Goal: Information Seeking & Learning: Learn about a topic

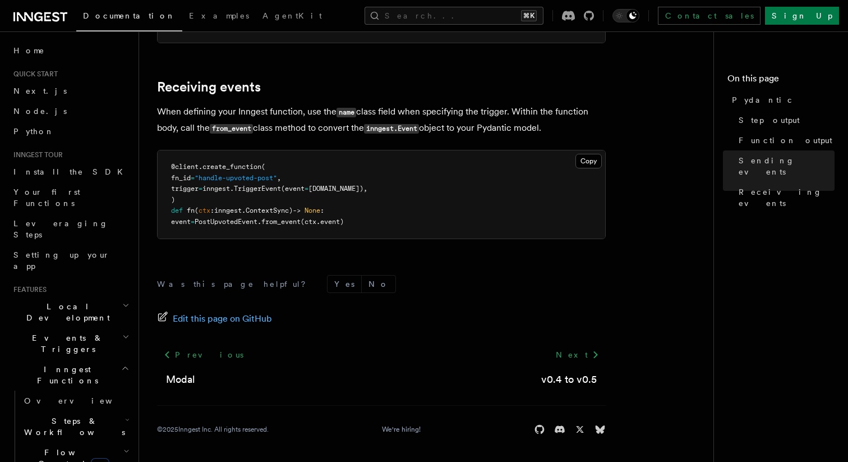
click at [73, 332] on span "Events & Triggers" at bounding box center [65, 343] width 113 height 22
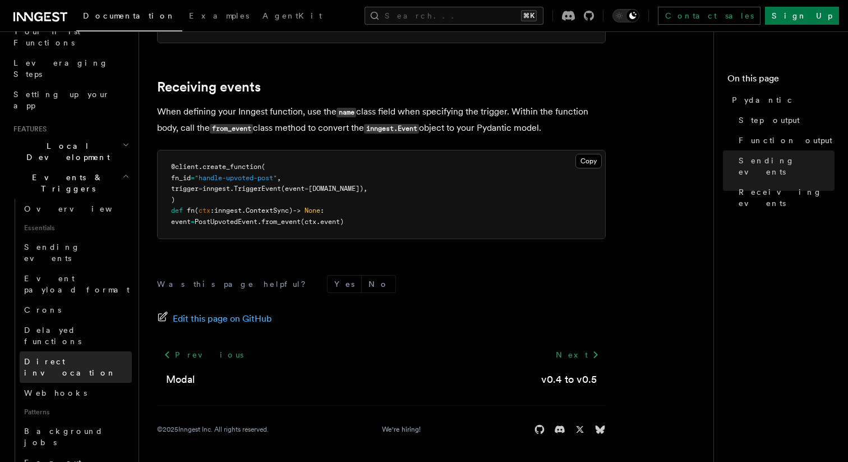
scroll to position [167, 0]
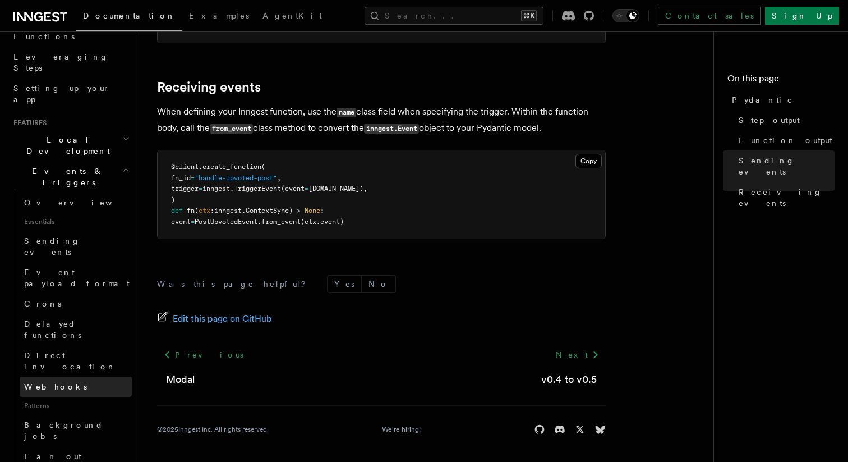
click at [70, 376] on link "Webhooks" at bounding box center [76, 386] width 112 height 20
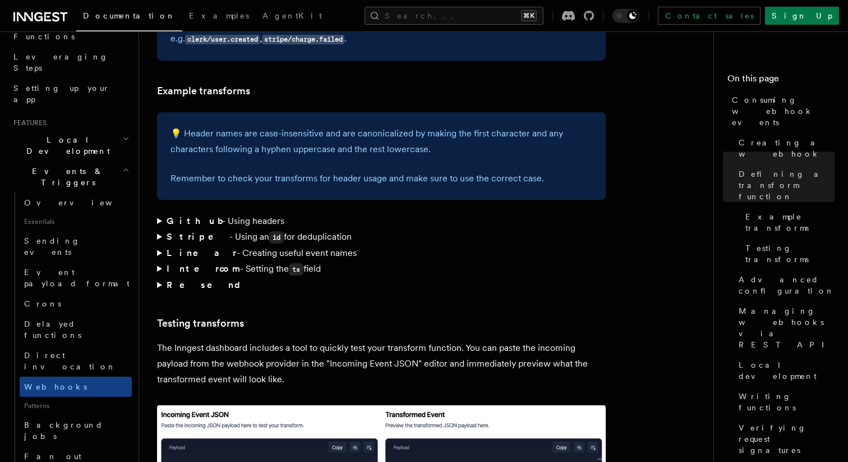
scroll to position [1663, 0]
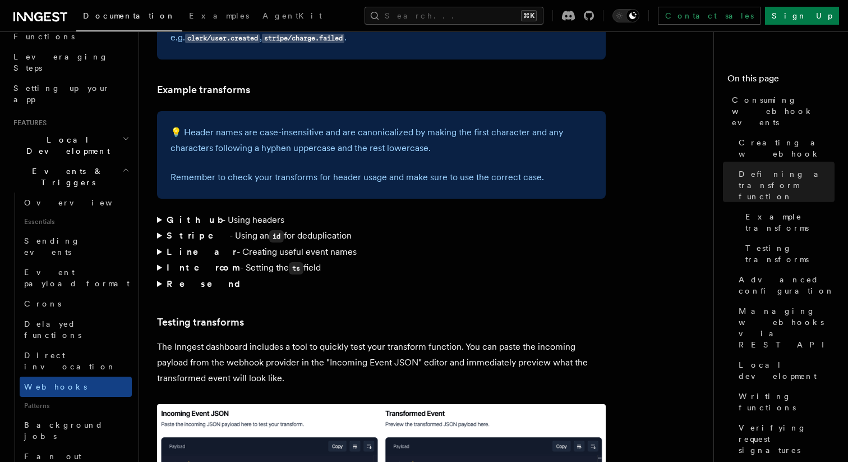
click at [159, 228] on summary "Stripe - Using an id for deduplication" at bounding box center [381, 236] width 449 height 16
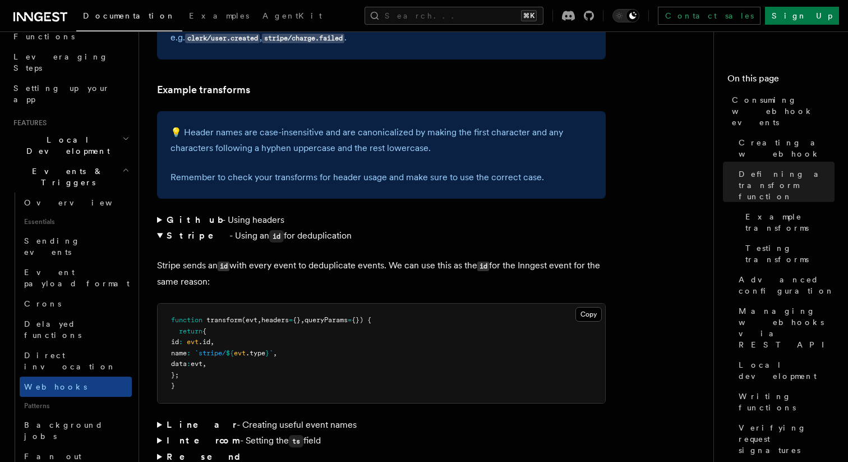
click at [159, 228] on summary "Stripe - Using an id for deduplication" at bounding box center [381, 236] width 449 height 16
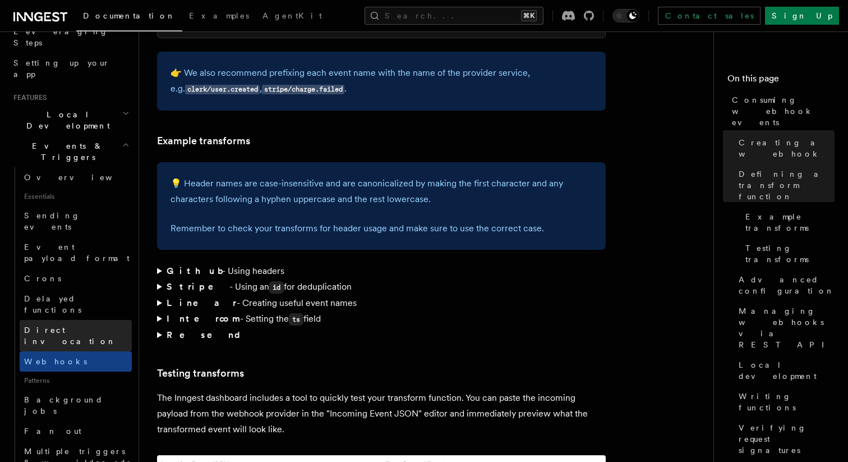
scroll to position [199, 0]
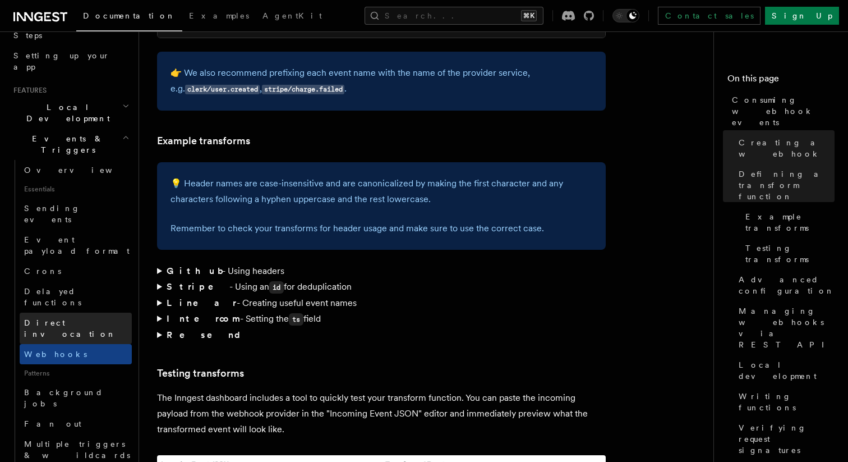
click at [82, 317] on span "Direct invocation" at bounding box center [78, 328] width 108 height 22
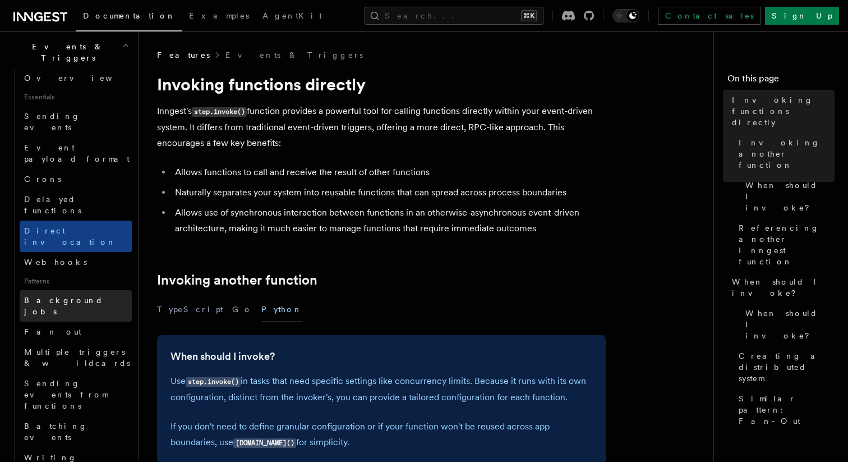
scroll to position [292, 0]
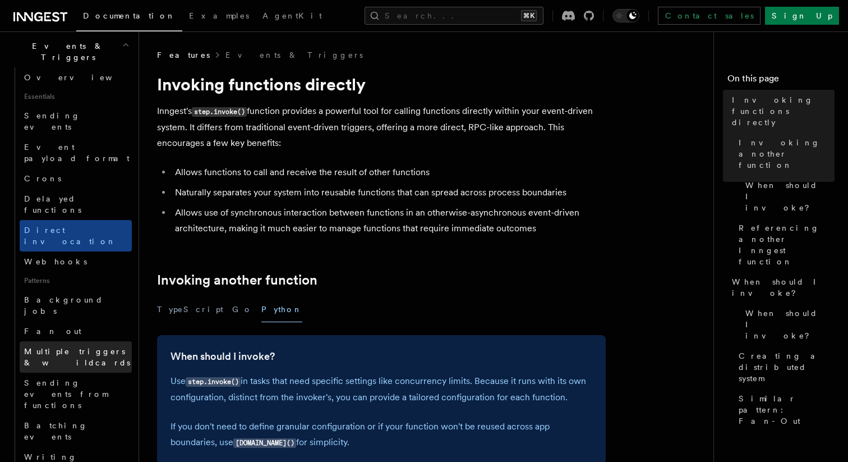
click at [60, 341] on link "Multiple triggers & wildcards" at bounding box center [76, 356] width 112 height 31
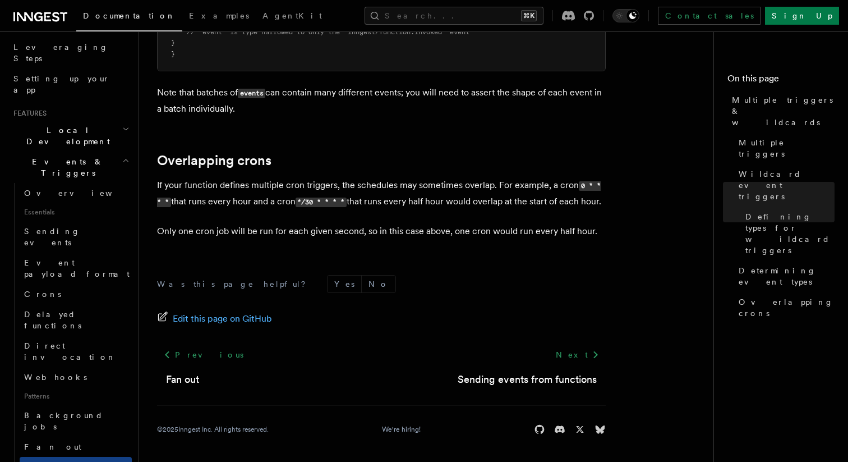
scroll to position [232, 0]
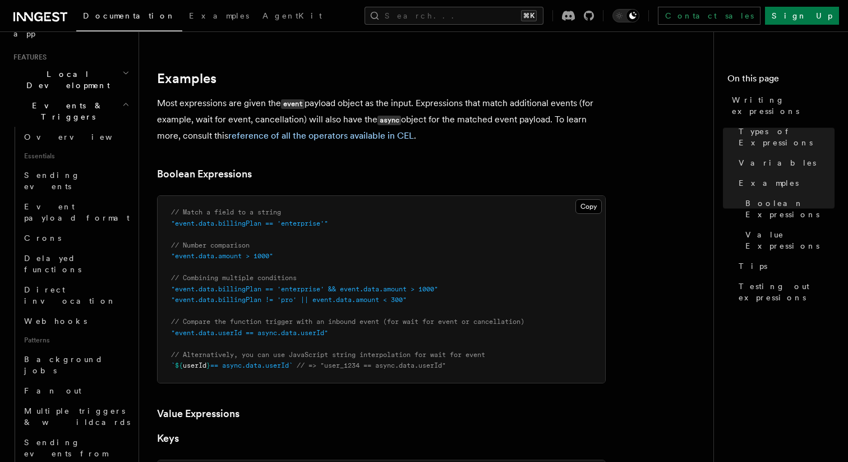
scroll to position [470, 0]
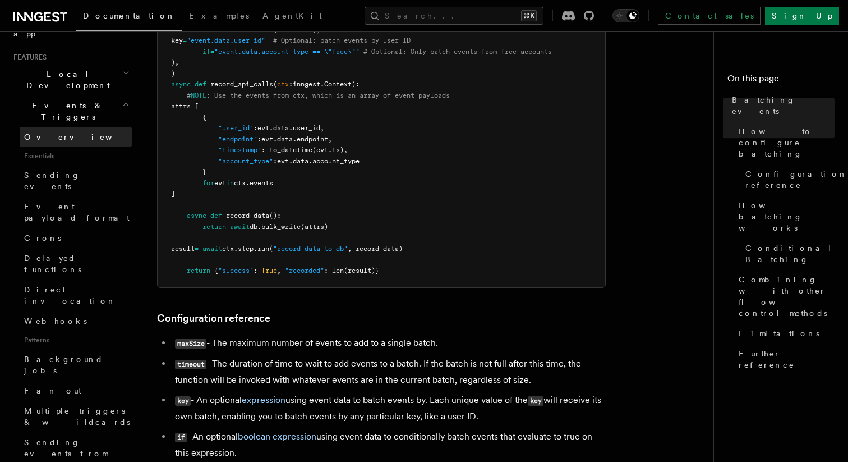
scroll to position [549, 0]
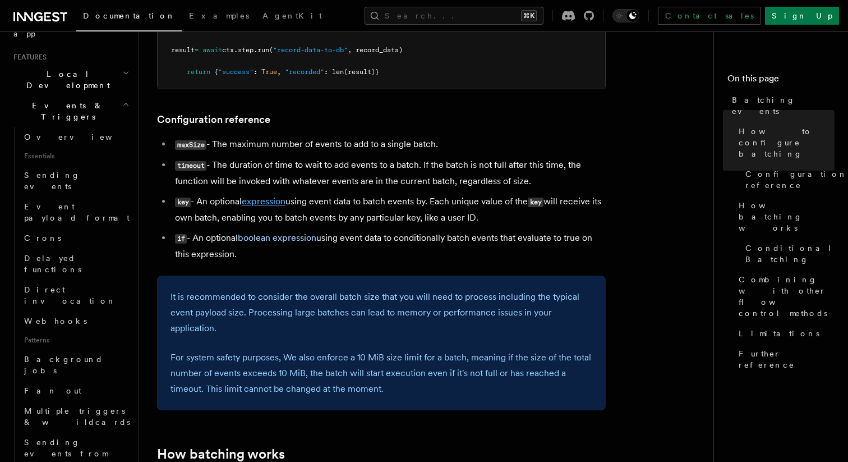
click at [274, 200] on link "expression" at bounding box center [264, 201] width 44 height 11
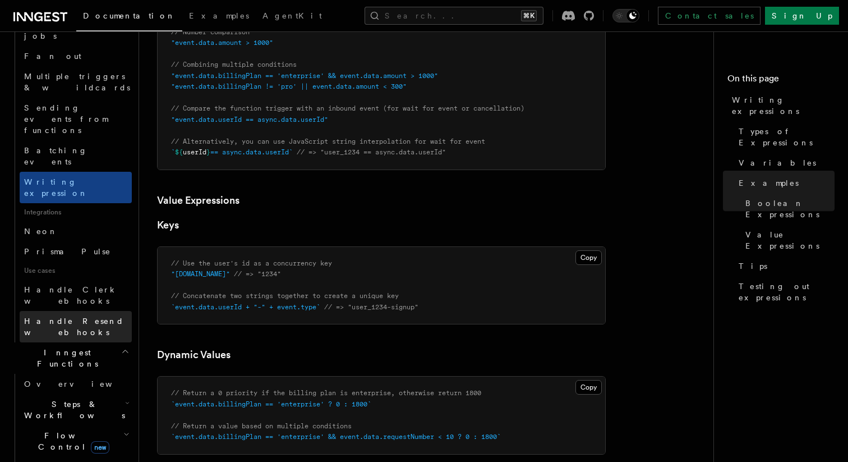
scroll to position [596, 0]
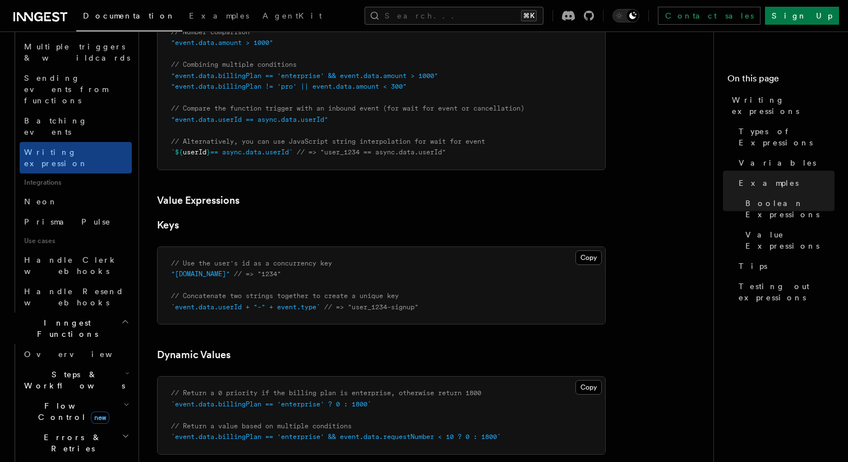
click at [81, 427] on h2 "Errors & Retries" at bounding box center [76, 442] width 112 height 31
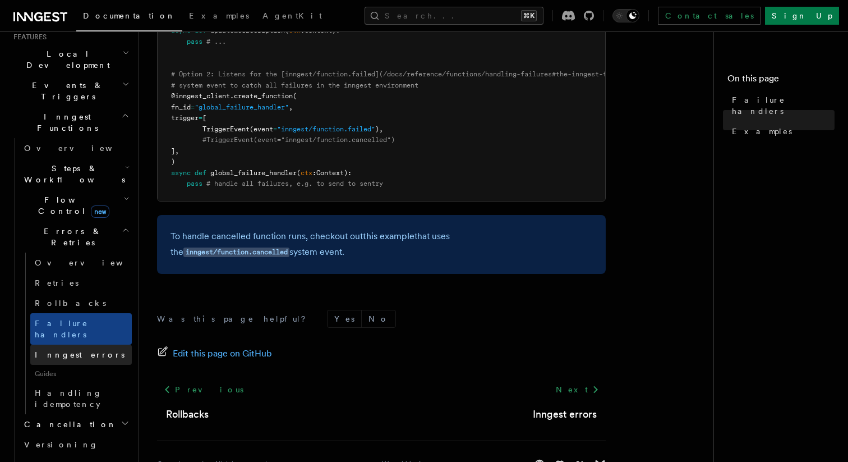
scroll to position [213, 0]
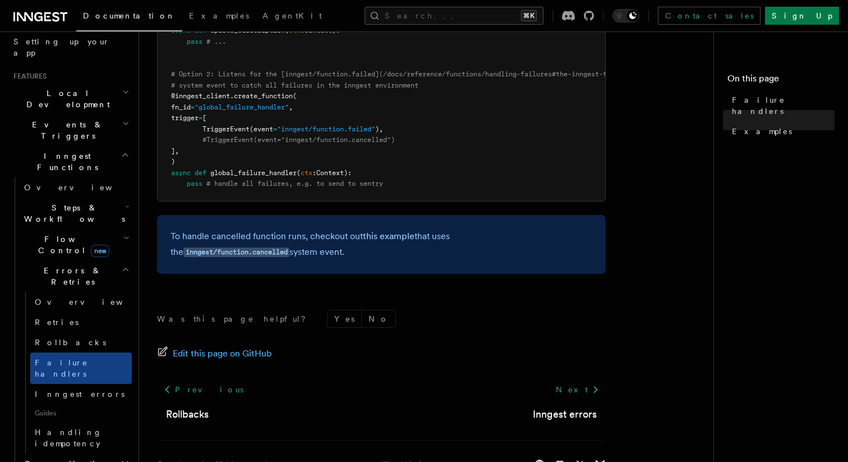
click at [101, 229] on h2 "Flow Control new" at bounding box center [76, 244] width 112 height 31
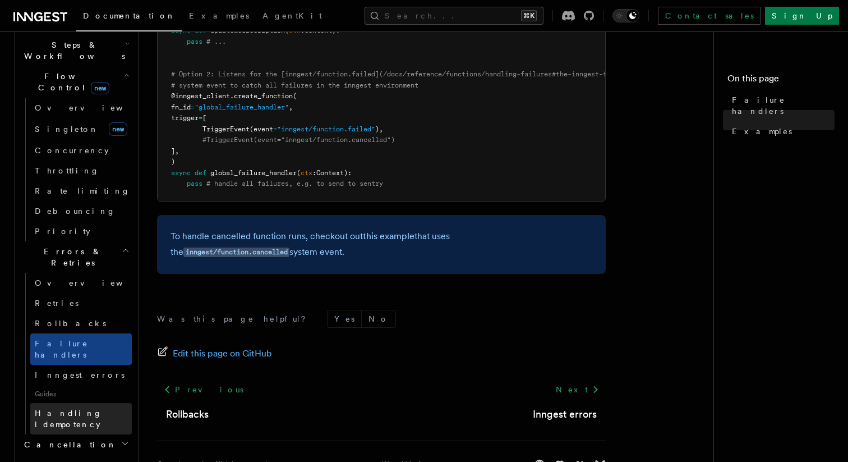
scroll to position [383, 0]
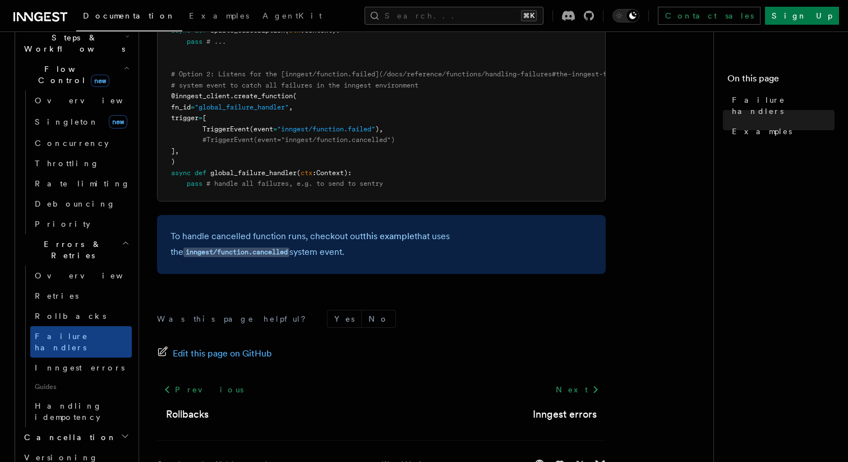
click at [107, 427] on h2 "Cancellation" at bounding box center [76, 437] width 112 height 20
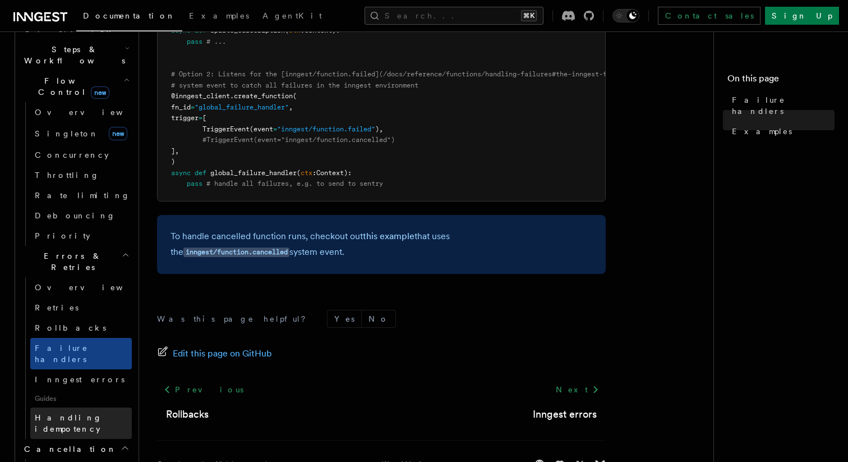
click at [102, 413] on span "Handling idempotency" at bounding box center [68, 423] width 67 height 20
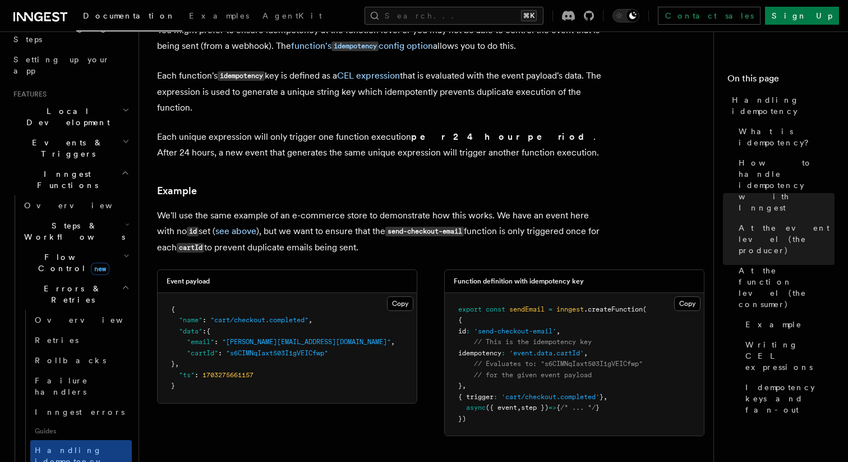
scroll to position [193, 0]
click at [97, 135] on h2 "Events & Triggers" at bounding box center [70, 150] width 123 height 31
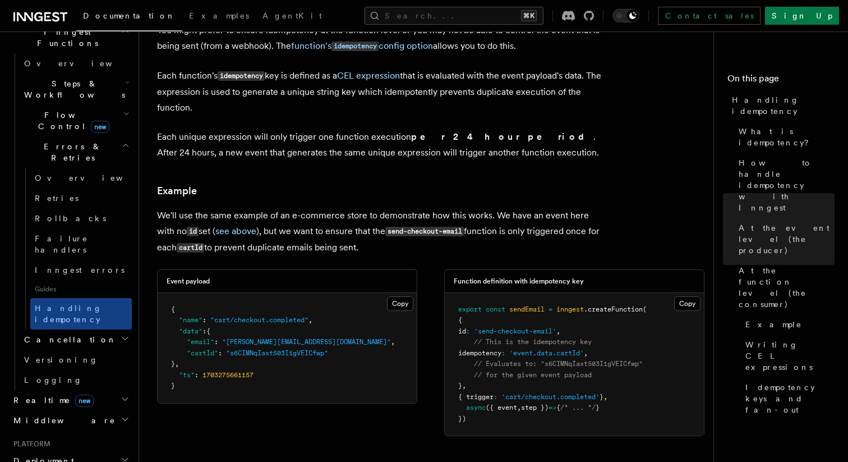
scroll to position [893, 0]
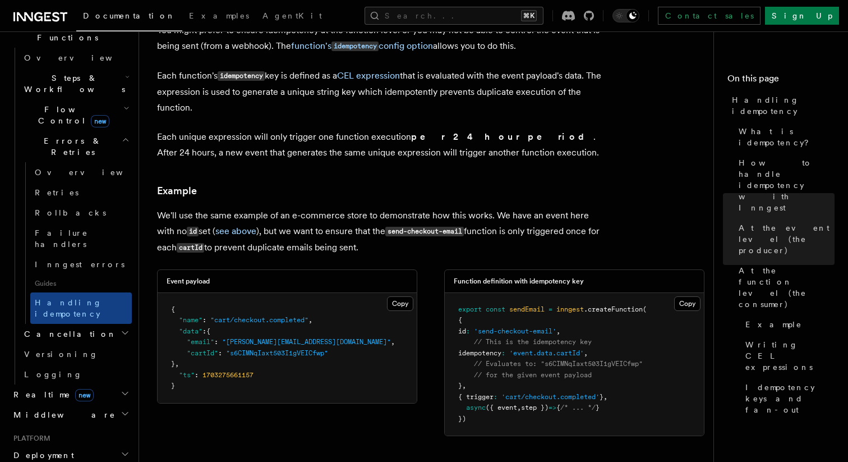
click at [85, 404] on h2 "Middleware" at bounding box center [70, 414] width 123 height 20
click at [85, 425] on link "Overview" at bounding box center [76, 435] width 112 height 20
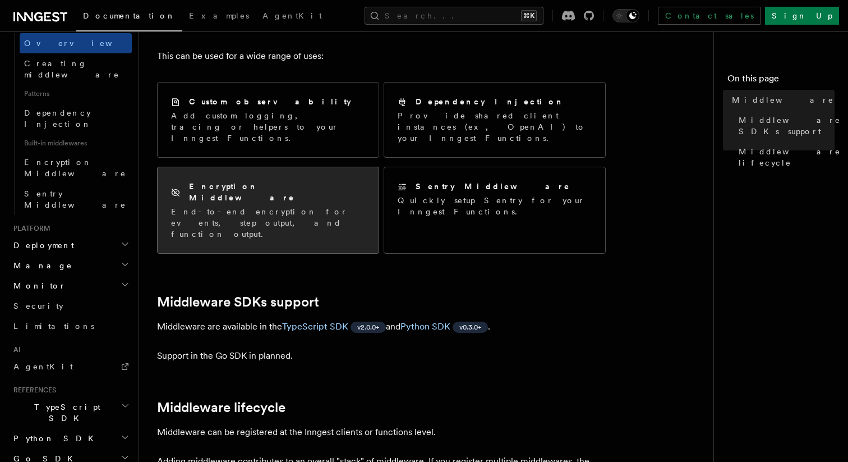
scroll to position [103, 0]
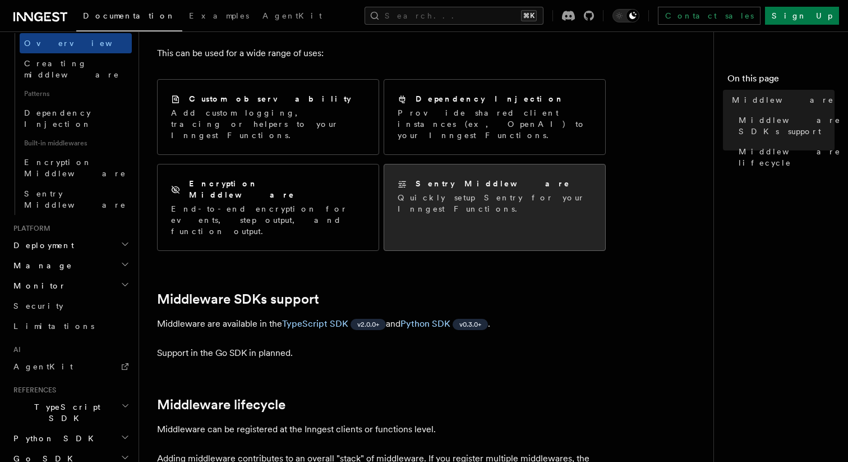
click at [462, 196] on div "Sentry Middleware Quickly setup Sentry for your Inngest Functions." at bounding box center [494, 195] width 221 height 63
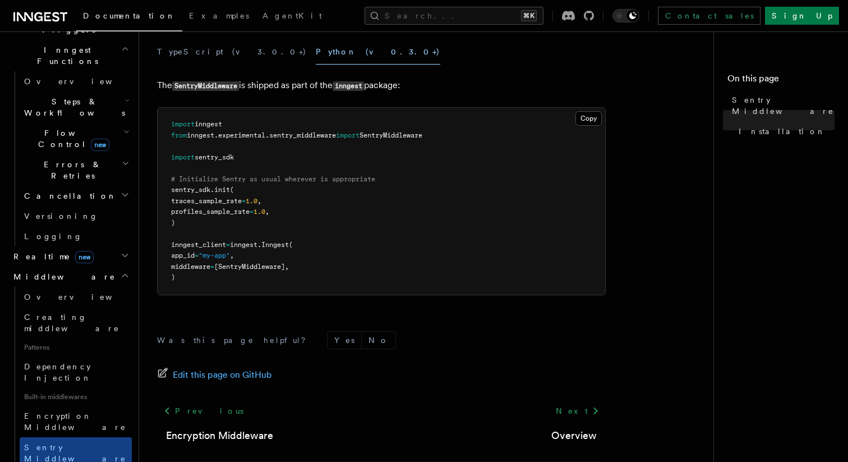
scroll to position [377, 0]
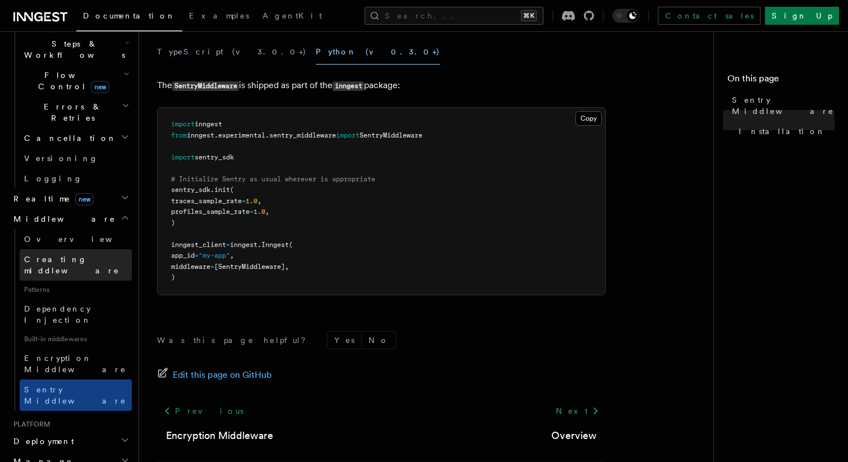
click at [93, 255] on span "Creating middleware" at bounding box center [71, 265] width 95 height 20
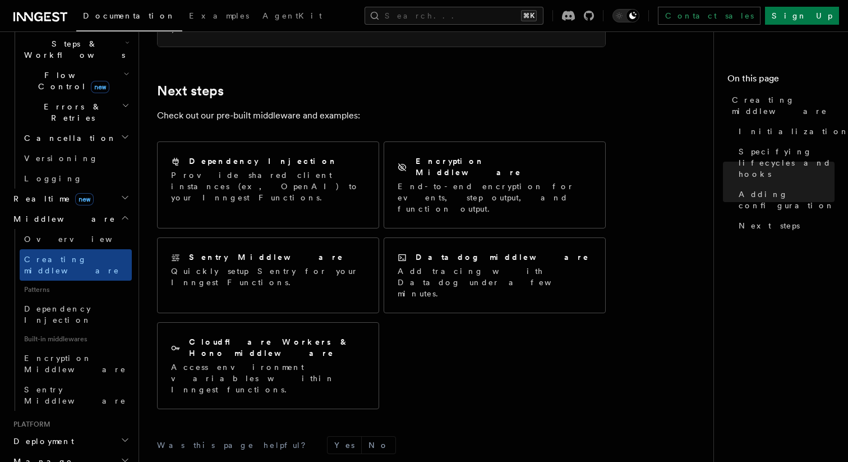
scroll to position [2048, 0]
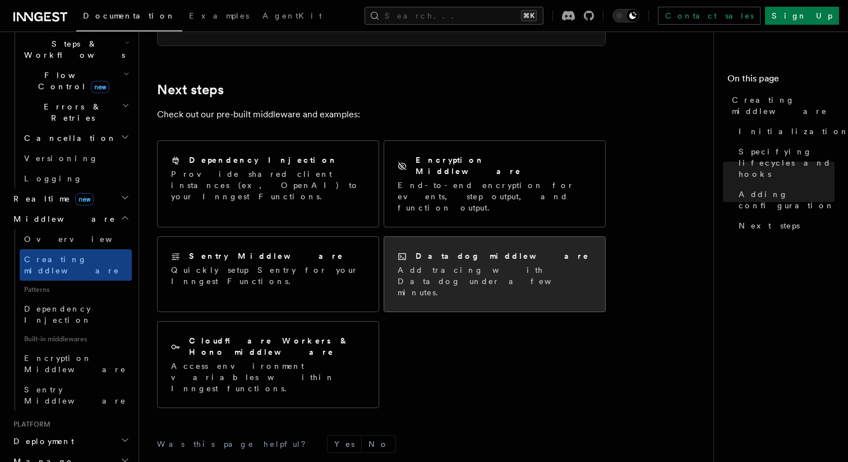
click at [454, 261] on div "Datadog middleware Add tracing with Datadog under a few minutes." at bounding box center [494, 274] width 221 height 75
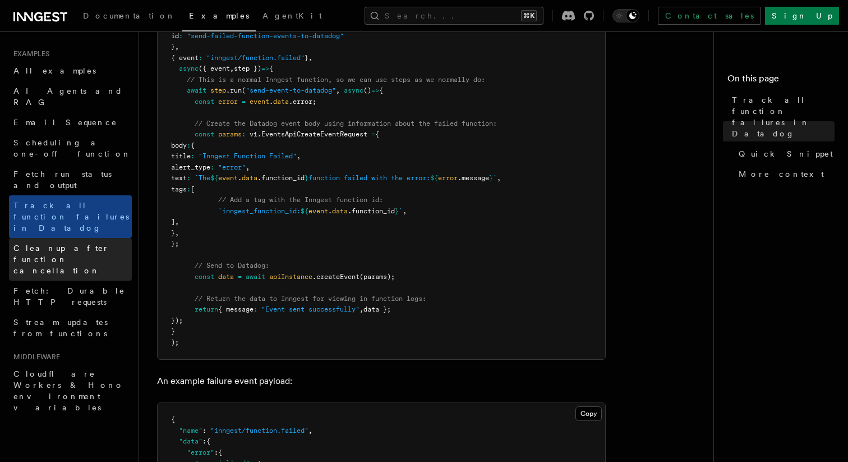
scroll to position [374, 0]
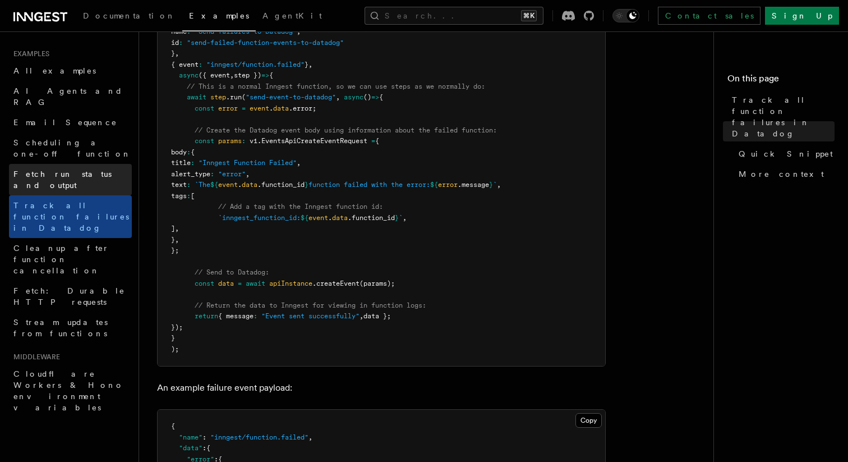
click at [91, 169] on span "Fetch run status and output" at bounding box center [62, 179] width 98 height 20
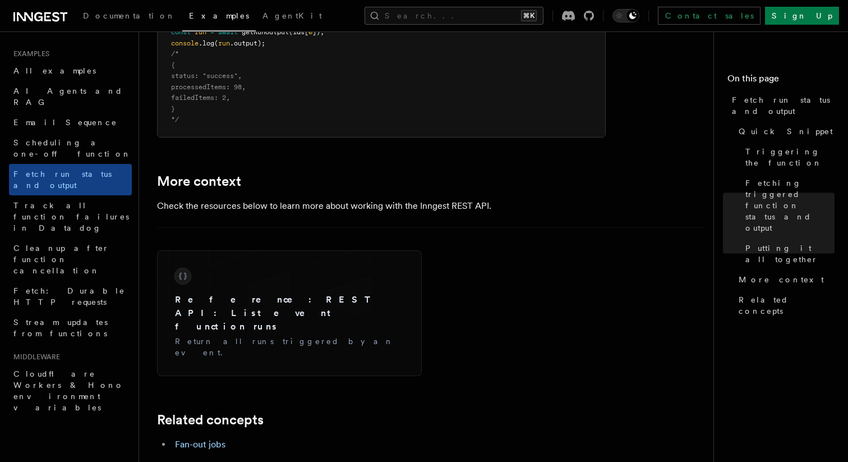
scroll to position [1630, 0]
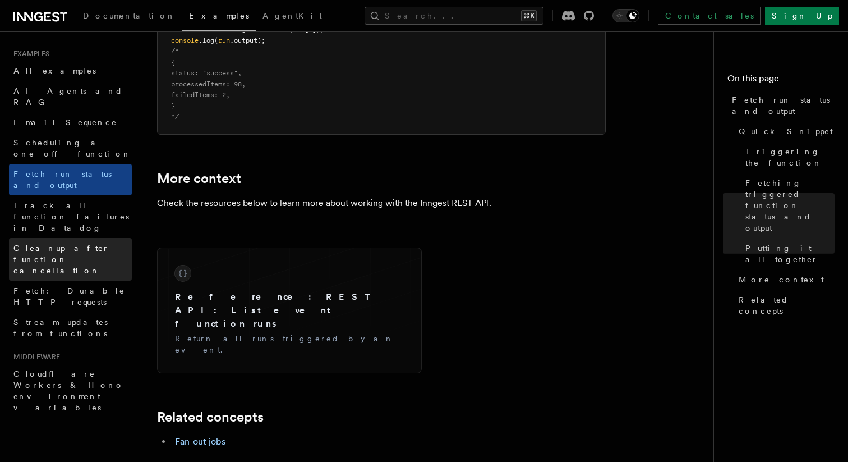
click at [85, 242] on span "Cleanup after function cancellation" at bounding box center [72, 259] width 118 height 34
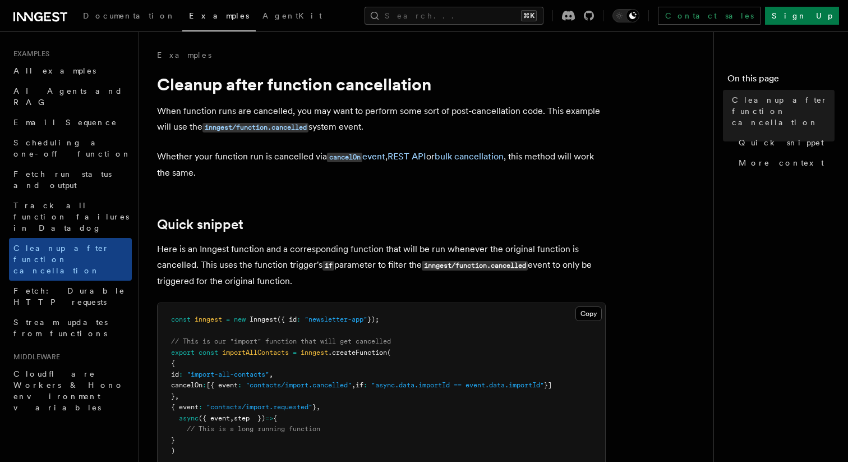
scroll to position [58, 0]
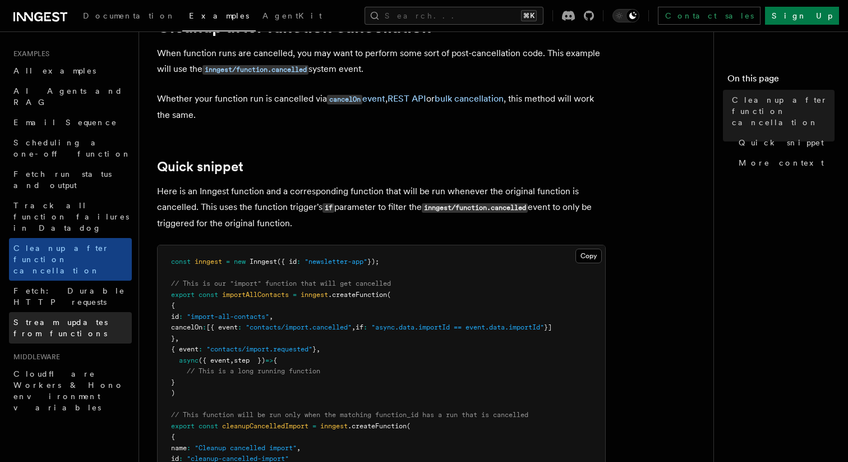
click at [79, 312] on link "Stream updates from functions" at bounding box center [70, 327] width 123 height 31
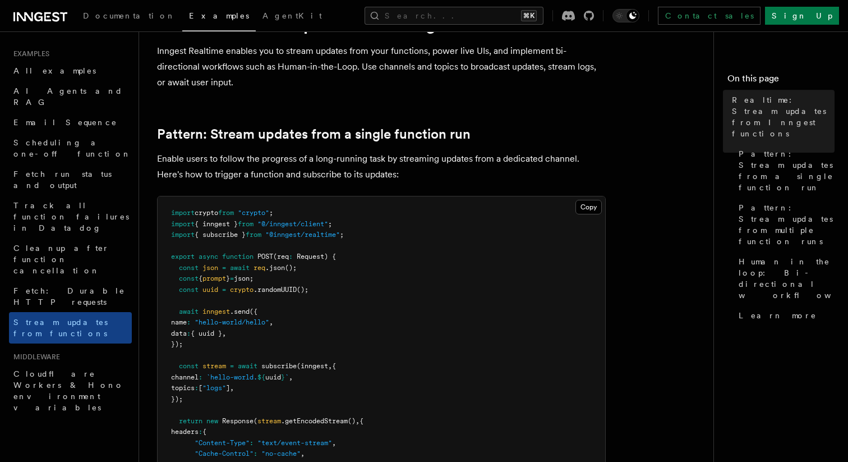
scroll to position [61, 0]
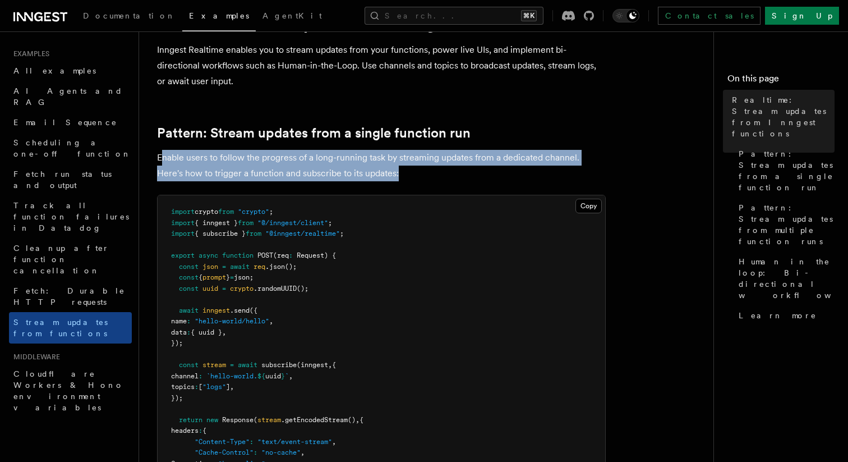
drag, startPoint x: 384, startPoint y: 174, endPoint x: 160, endPoint y: 151, distance: 225.5
click at [160, 151] on p "Enable users to follow the progress of a long-running task by streaming updates…" at bounding box center [381, 165] width 449 height 31
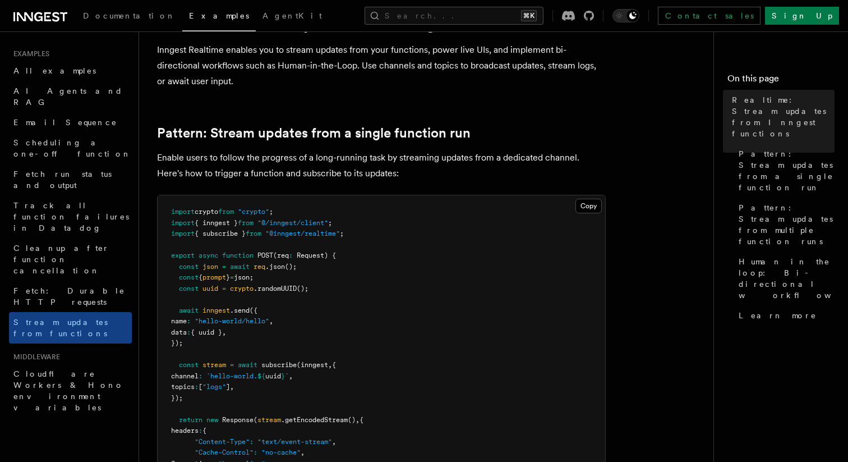
click at [159, 153] on p "Enable users to follow the progress of a long-running task by streaming updates…" at bounding box center [381, 165] width 449 height 31
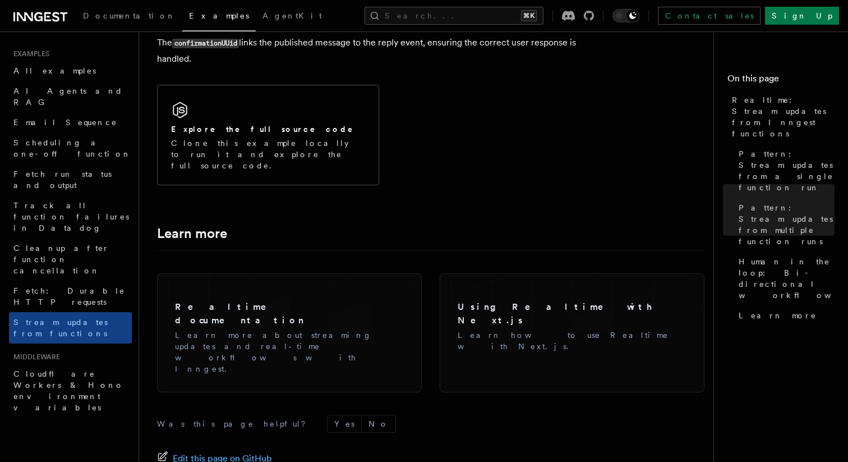
scroll to position [2747, 0]
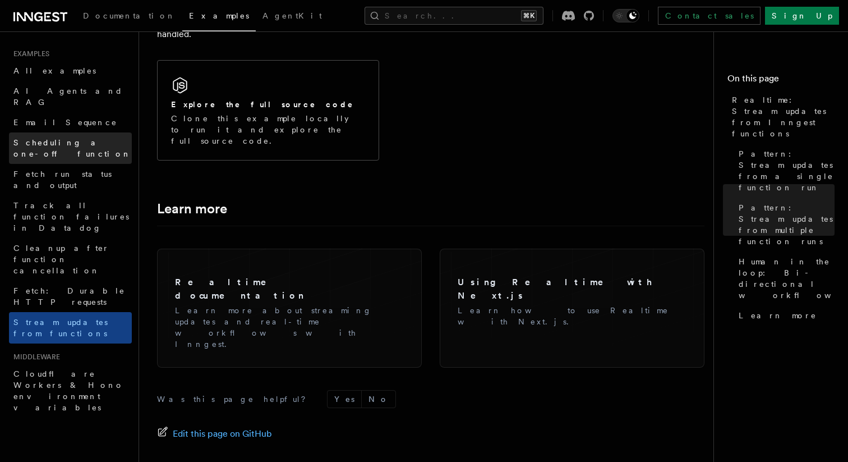
click at [62, 138] on span "Scheduling a one-off function" at bounding box center [72, 148] width 118 height 20
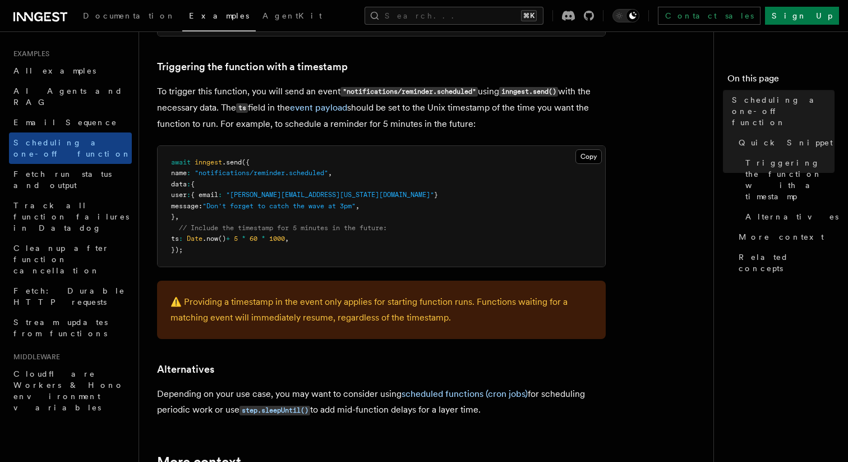
scroll to position [595, 0]
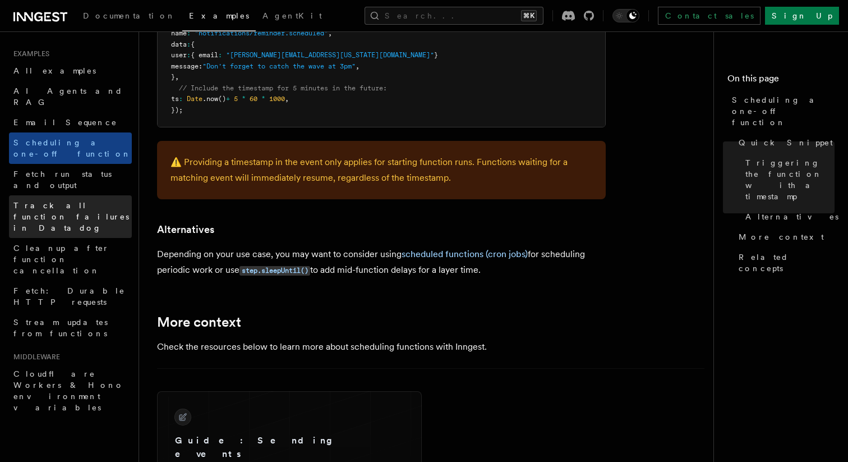
click at [77, 200] on span "Track all function failures in Datadog" at bounding box center [72, 217] width 118 height 34
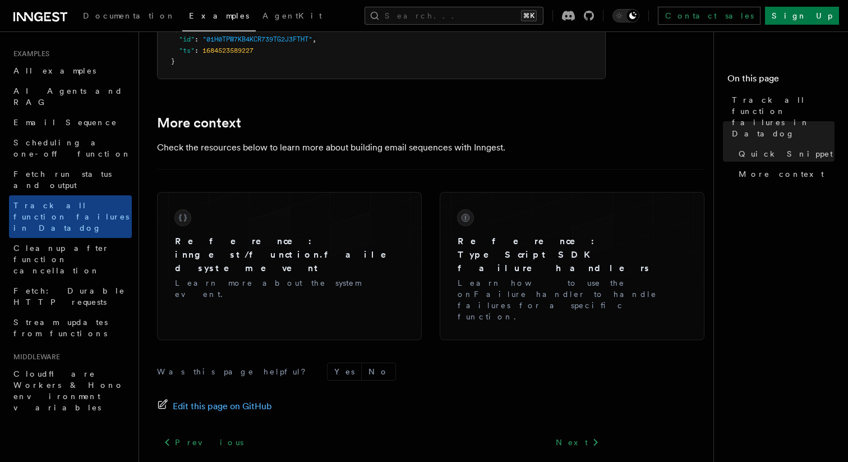
scroll to position [1018, 0]
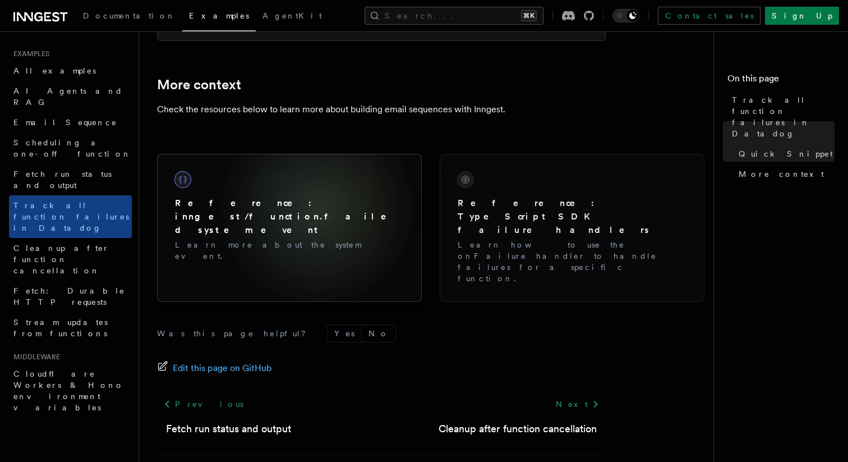
click at [318, 209] on h3 "Reference: inngest/function.failed system event" at bounding box center [289, 216] width 229 height 40
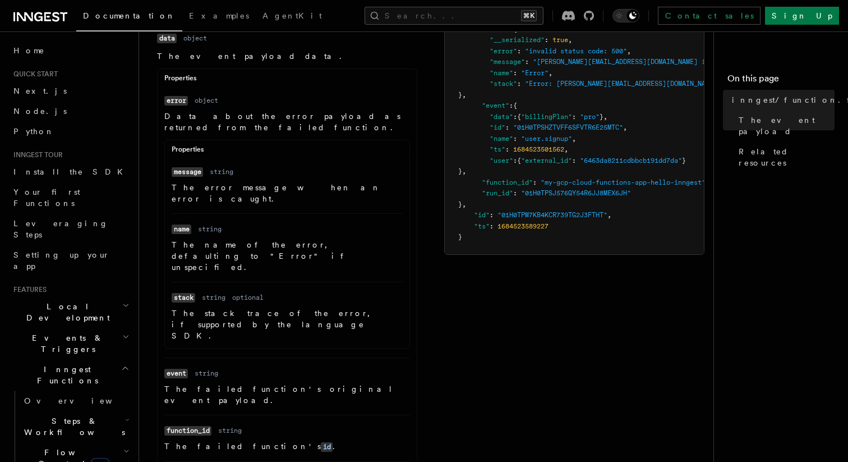
scroll to position [312, 0]
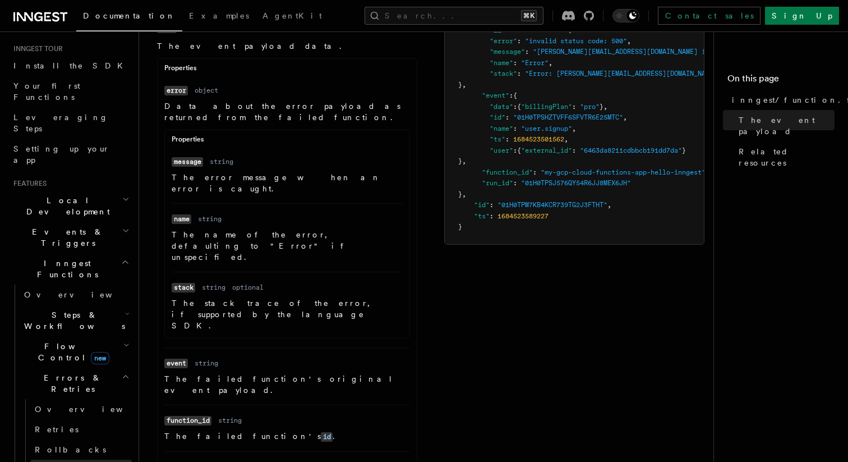
scroll to position [108, 0]
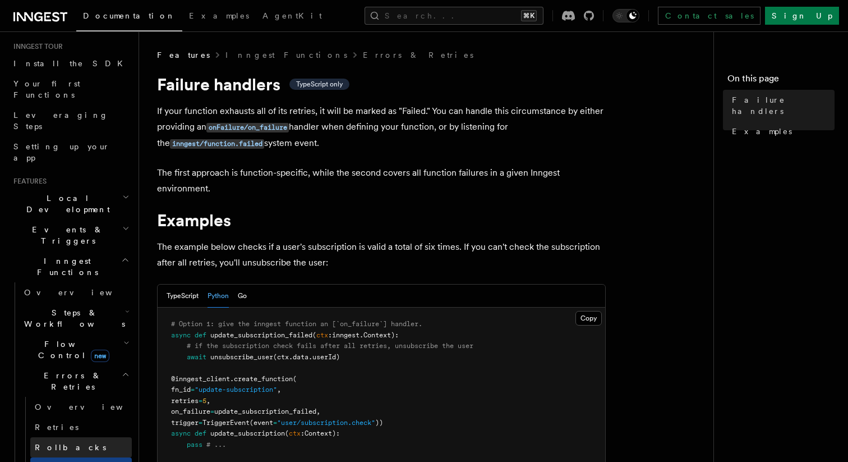
click at [83, 437] on link "Rollbacks" at bounding box center [81, 447] width 102 height 20
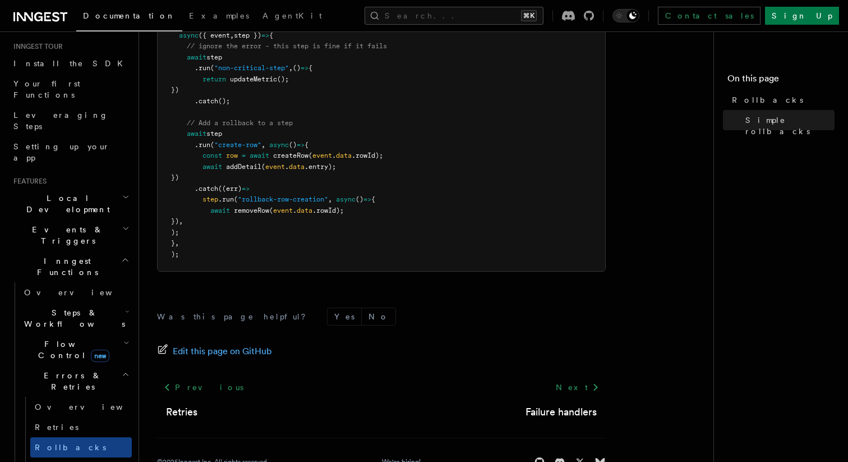
scroll to position [769, 0]
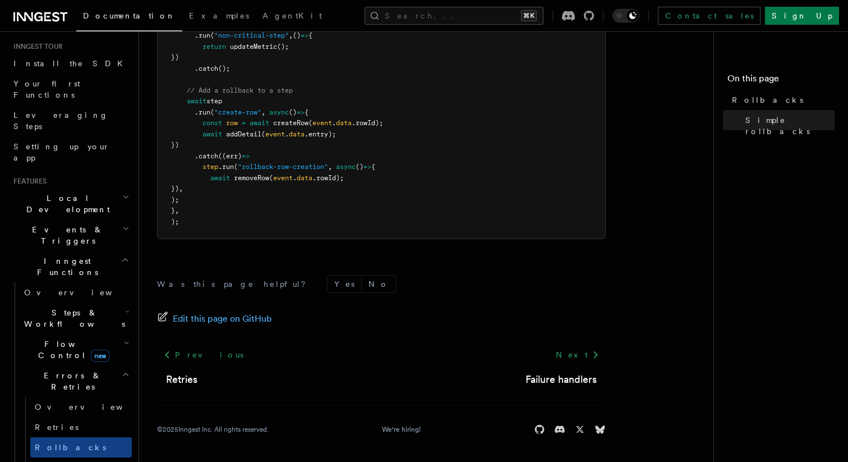
click at [584, 344] on footer "Was this page helpful? Yes No Edit this page on GitHub Previous Retries Next Fa…" at bounding box center [381, 355] width 449 height 160
click at [589, 347] on link "Next" at bounding box center [577, 354] width 57 height 20
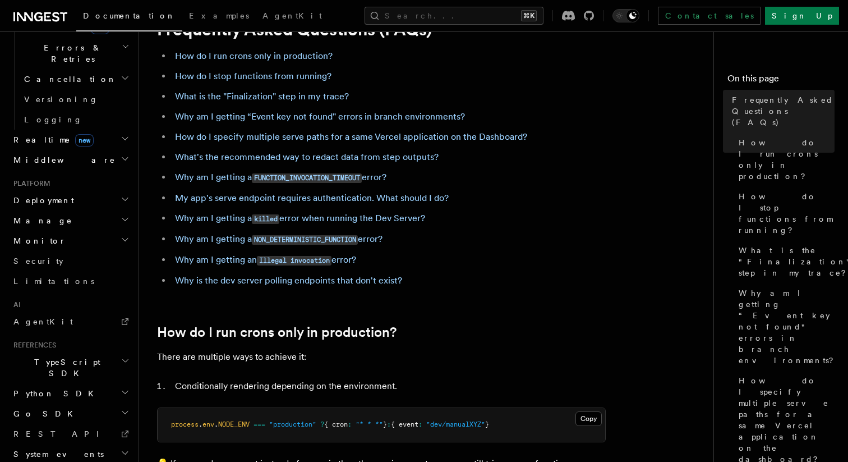
scroll to position [104, 0]
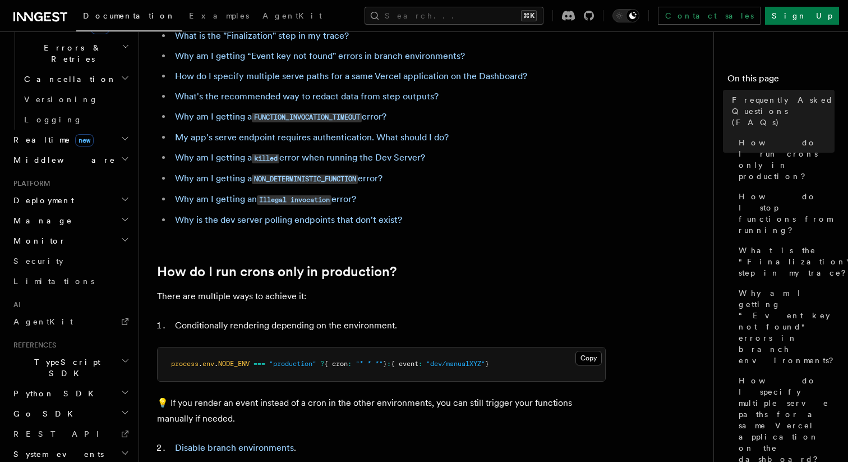
click at [89, 383] on h2 "Python SDK" at bounding box center [70, 393] width 123 height 20
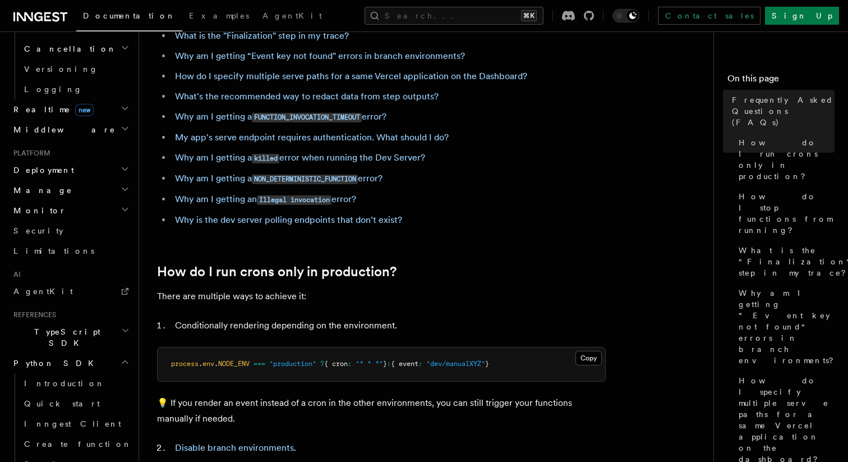
click at [96, 321] on h2 "TypeScript SDK" at bounding box center [70, 336] width 123 height 31
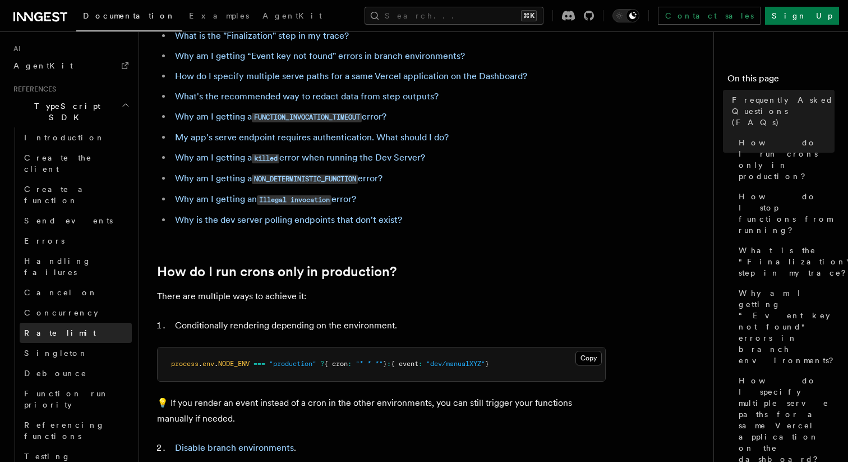
scroll to position [693, 0]
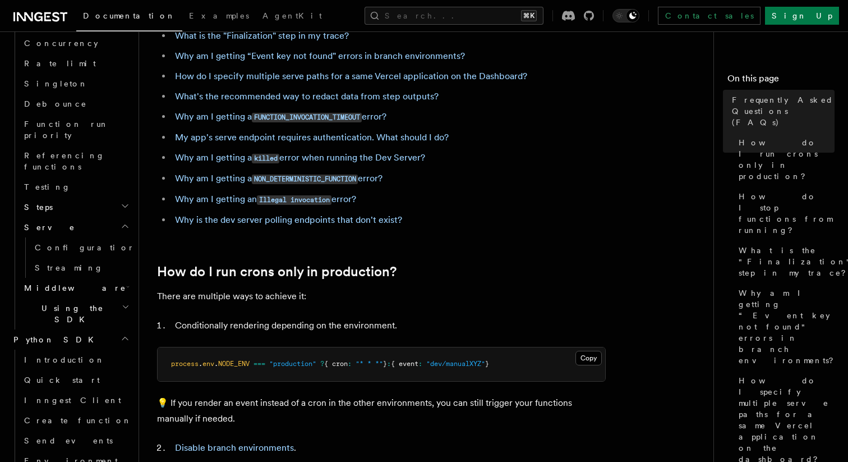
scroll to position [964, 0]
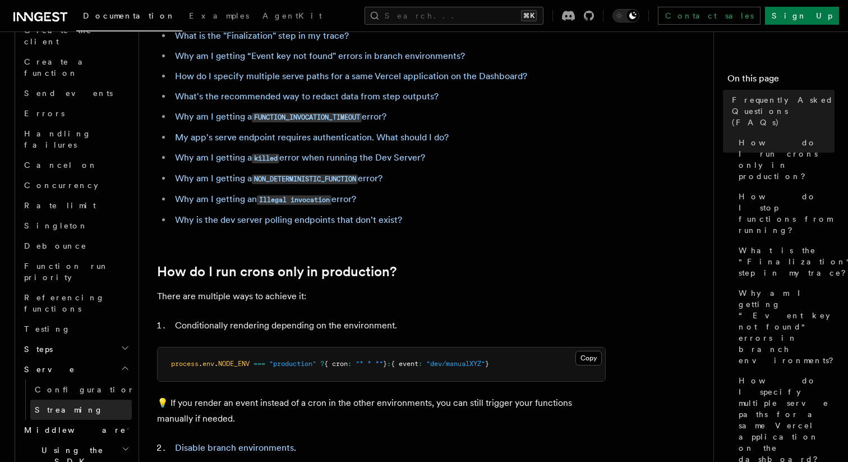
scroll to position [788, 0]
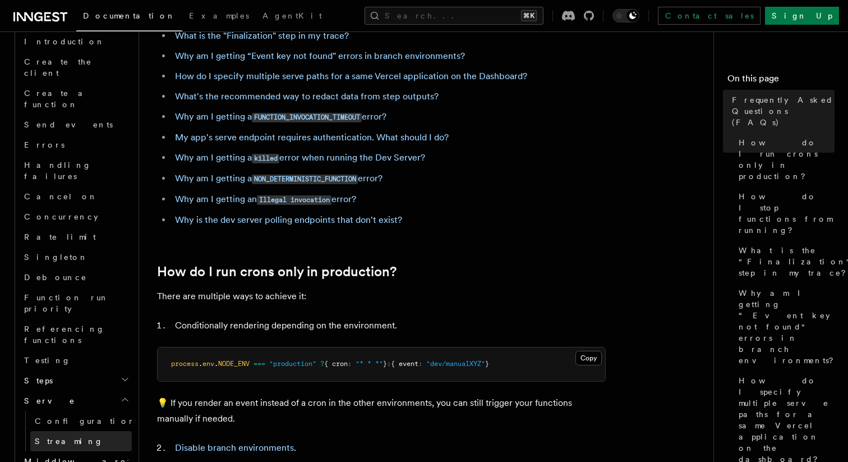
click at [80, 431] on link "Streaming" at bounding box center [81, 441] width 102 height 20
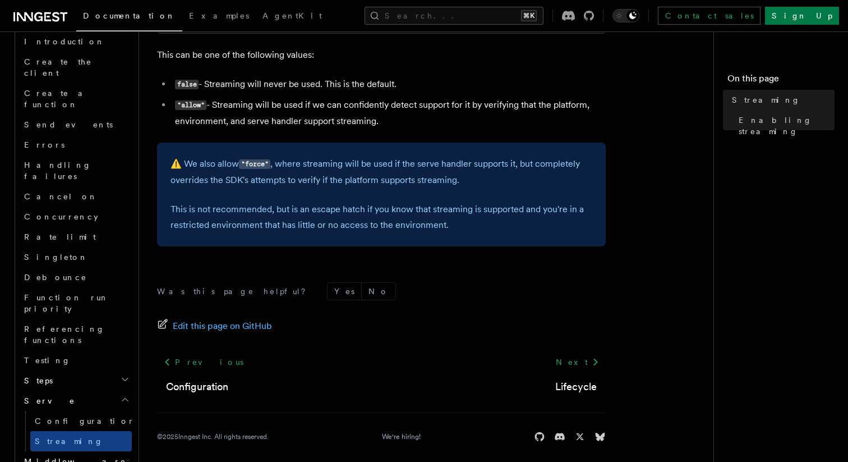
scroll to position [426, 0]
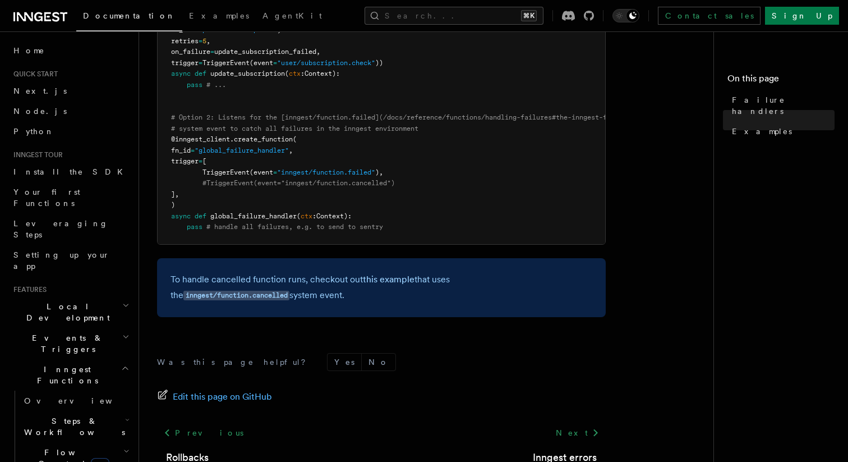
scroll to position [438, 0]
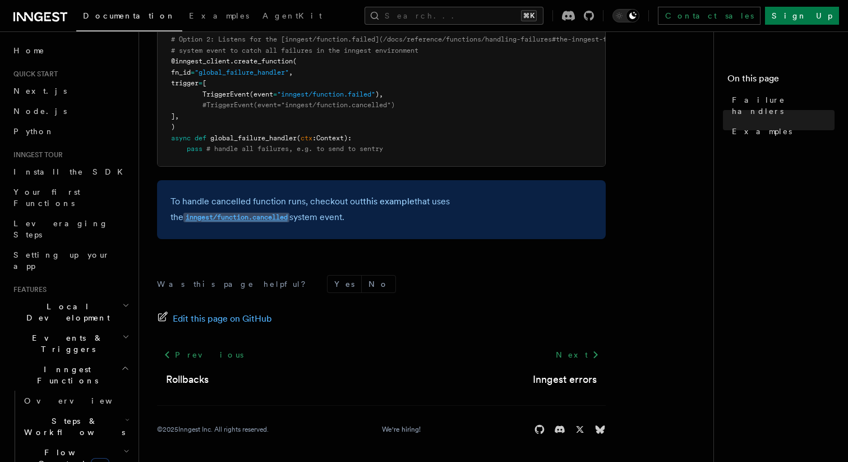
click at [289, 213] on code "inngest/function.cancelled" at bounding box center [236, 218] width 106 height 10
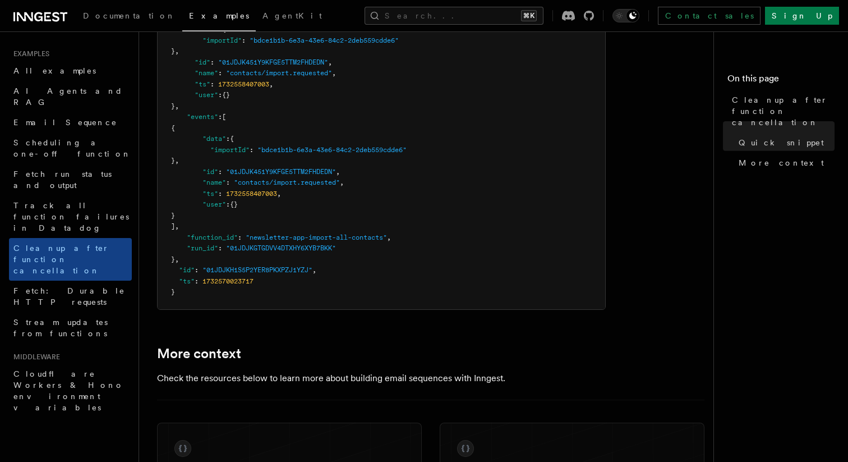
scroll to position [964, 0]
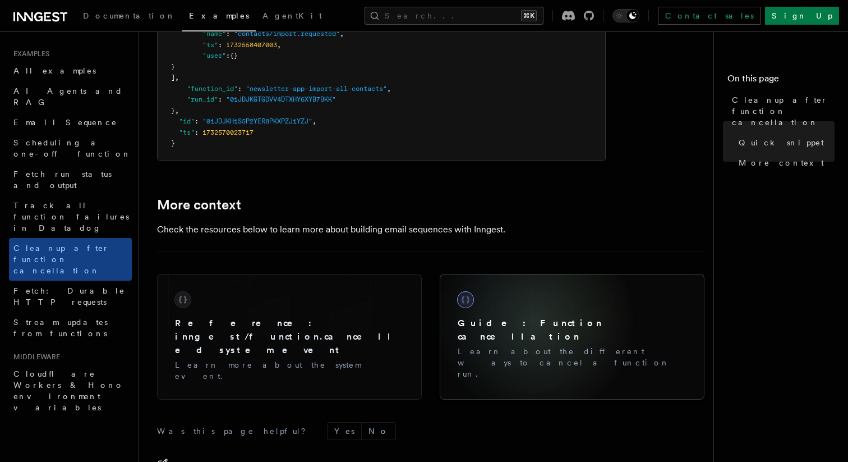
click at [536, 322] on h3 "Guide: Function cancellation" at bounding box center [572, 329] width 229 height 27
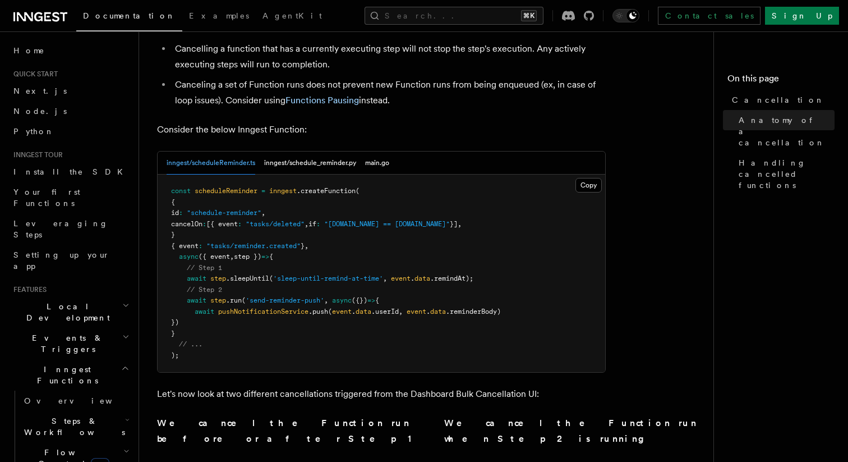
scroll to position [502, 0]
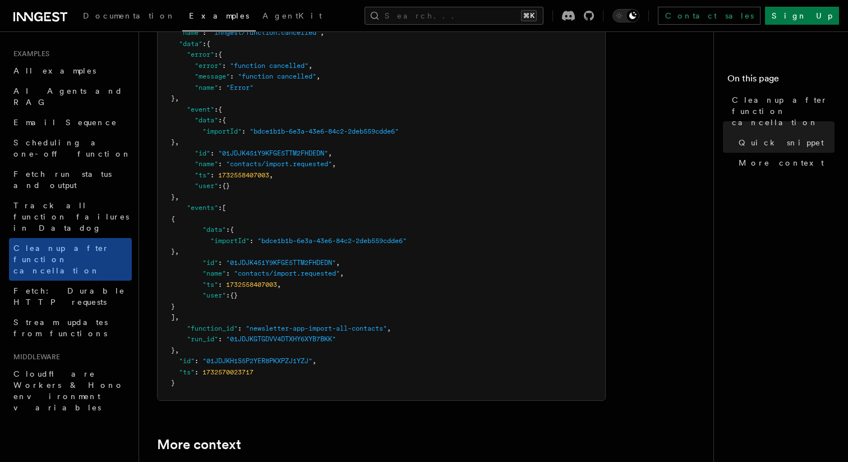
scroll to position [725, 0]
drag, startPoint x: 364, startPoint y: 180, endPoint x: 657, endPoint y: 15, distance: 336.1
click at [370, 177] on pre "{ "name" : "inngest/function.cancelled" , "data" : { "error" : { "error" : "fun…" at bounding box center [382, 202] width 448 height 394
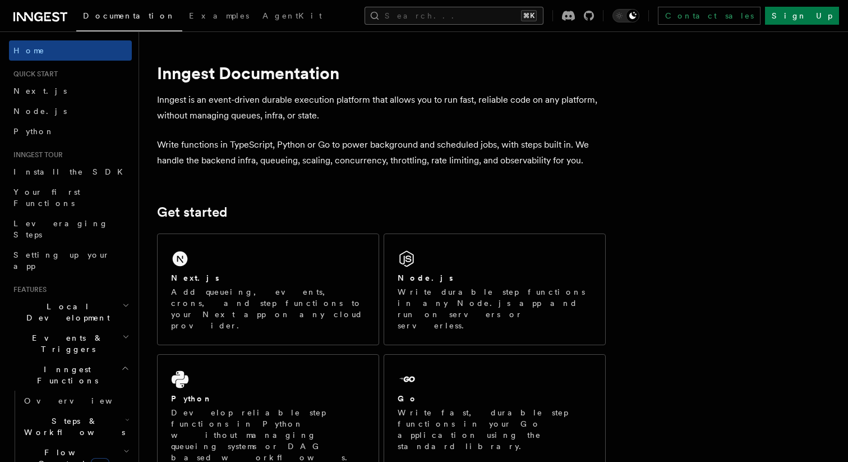
click at [465, 19] on button "Search... ⌘K" at bounding box center [454, 16] width 179 height 18
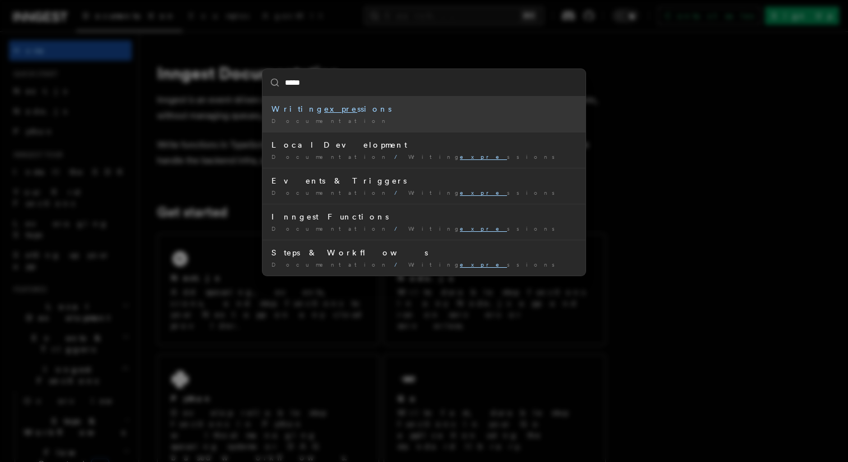
type input "******"
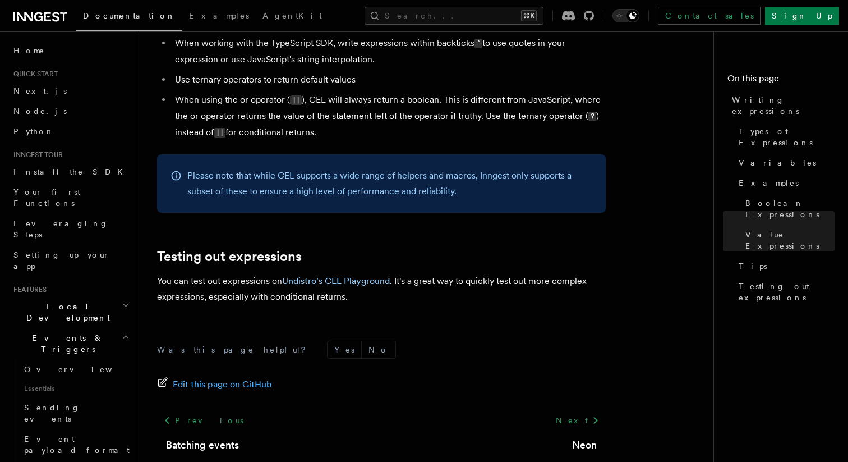
scroll to position [1234, 0]
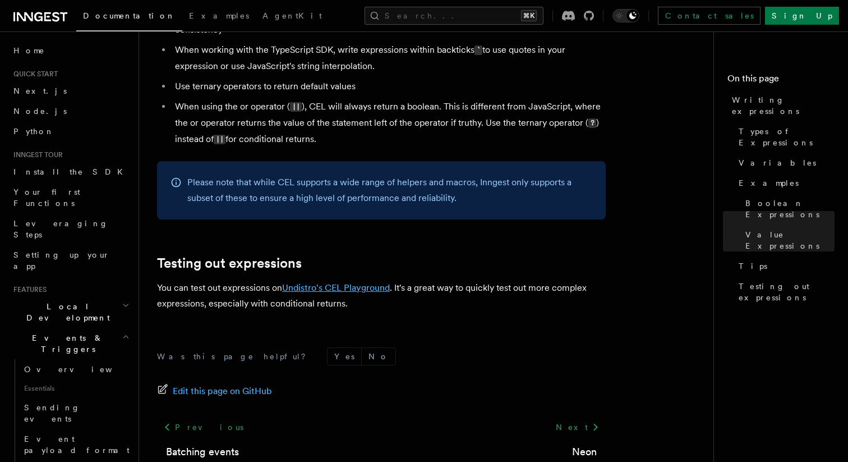
click at [322, 289] on link "Undistro's CEL Playground" at bounding box center [336, 287] width 108 height 11
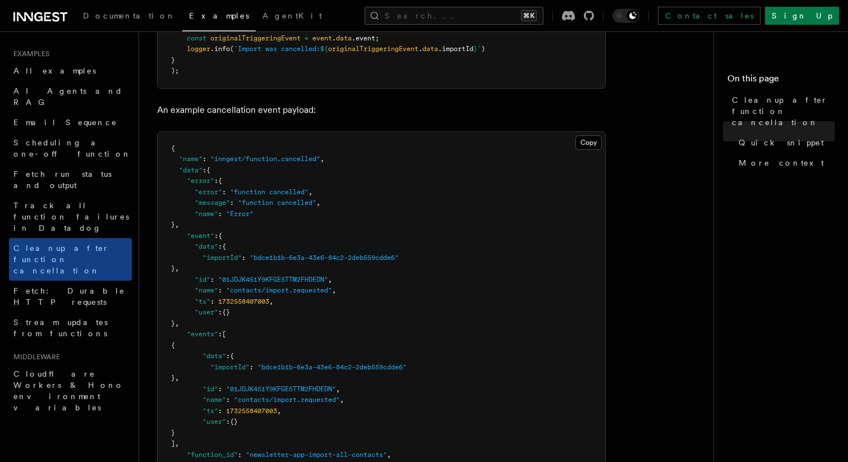
scroll to position [600, 0]
click at [458, 17] on button "Search... ⌘K" at bounding box center [454, 16] width 179 height 18
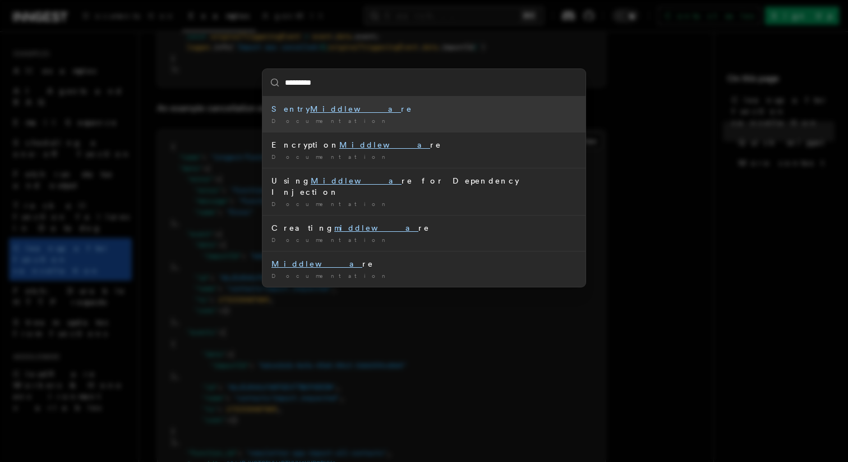
type input "**********"
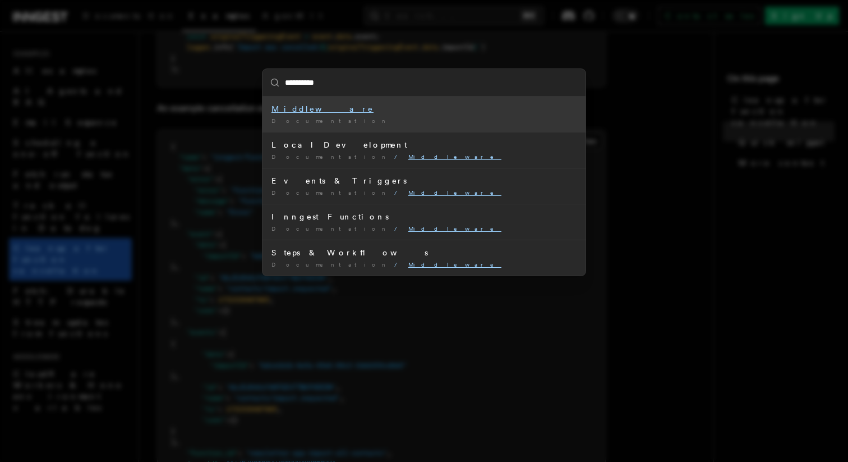
click at [302, 111] on mark "Middleware" at bounding box center [323, 108] width 102 height 9
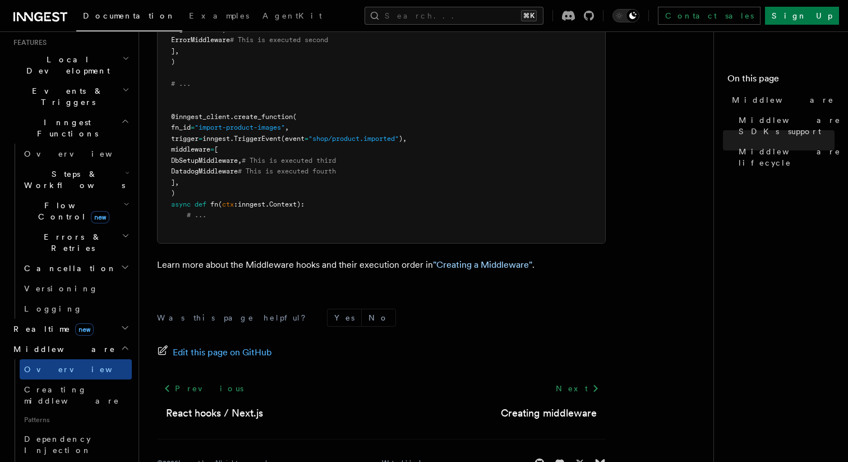
scroll to position [692, 0]
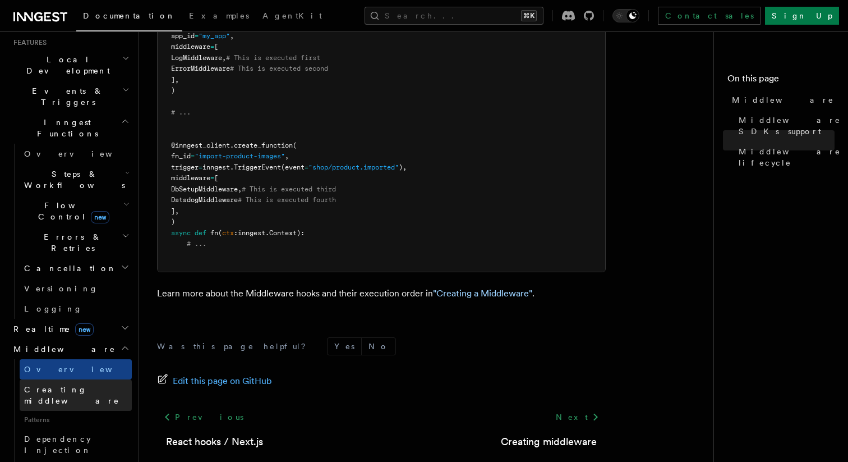
click at [77, 385] on span "Creating middleware" at bounding box center [71, 395] width 95 height 20
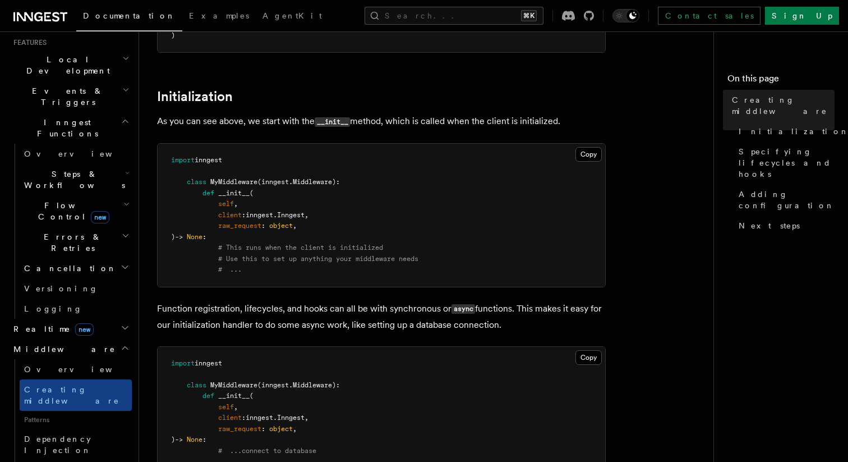
scroll to position [484, 0]
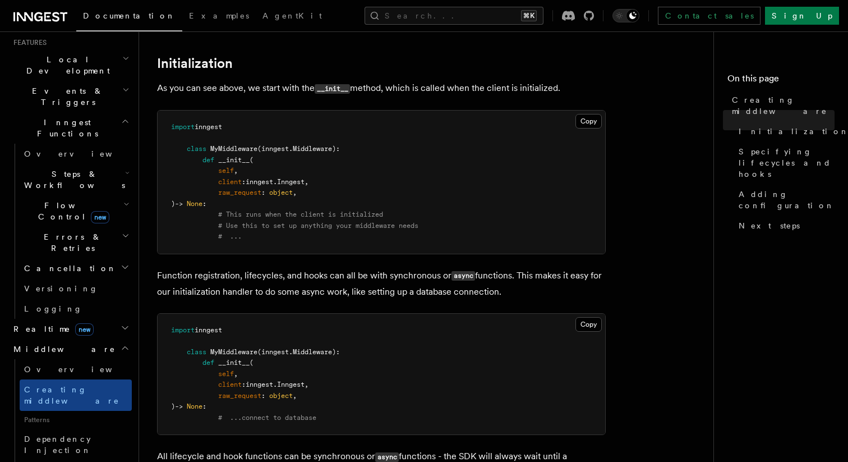
click at [70, 339] on h2 "Middleware" at bounding box center [70, 349] width 123 height 20
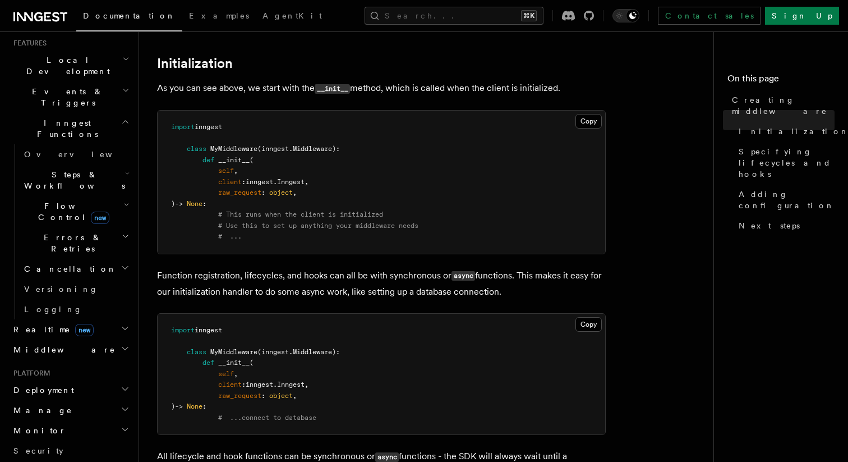
click at [72, 339] on h2 "Middleware" at bounding box center [70, 349] width 123 height 20
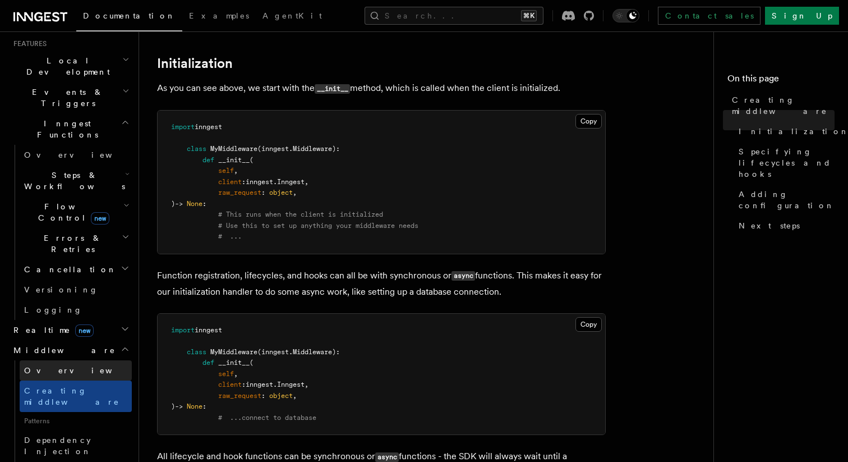
click at [64, 360] on link "Overview" at bounding box center [76, 370] width 112 height 20
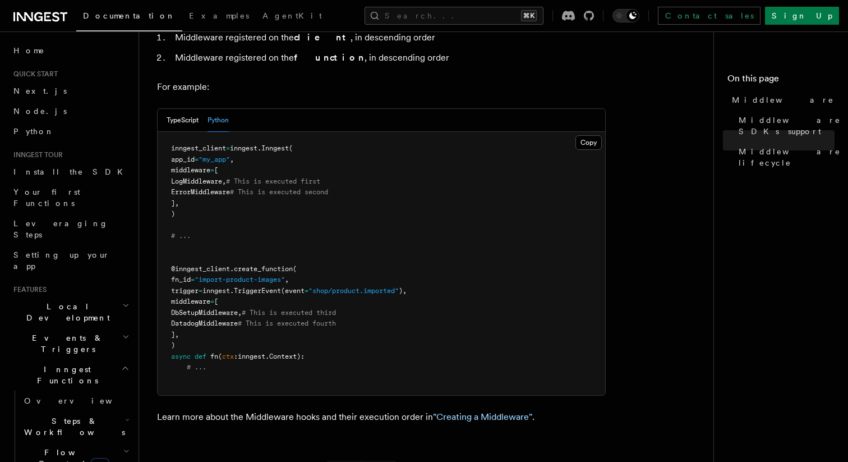
scroll to position [720, 0]
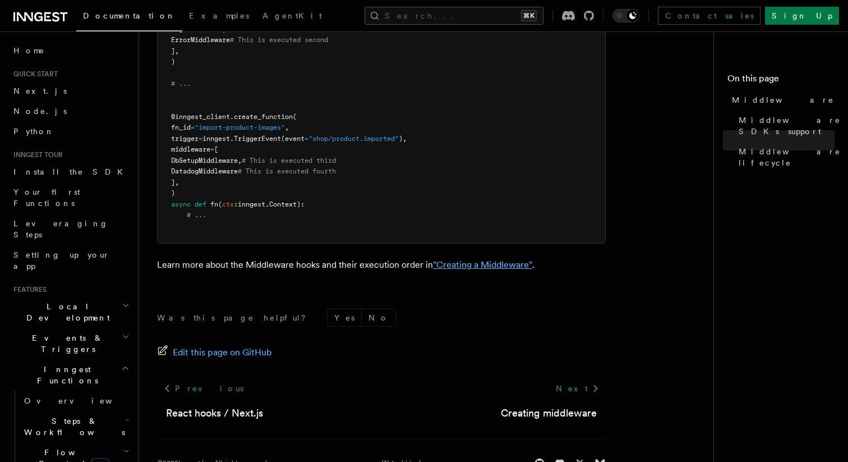
click at [472, 259] on link ""Creating a Middleware"" at bounding box center [482, 264] width 99 height 11
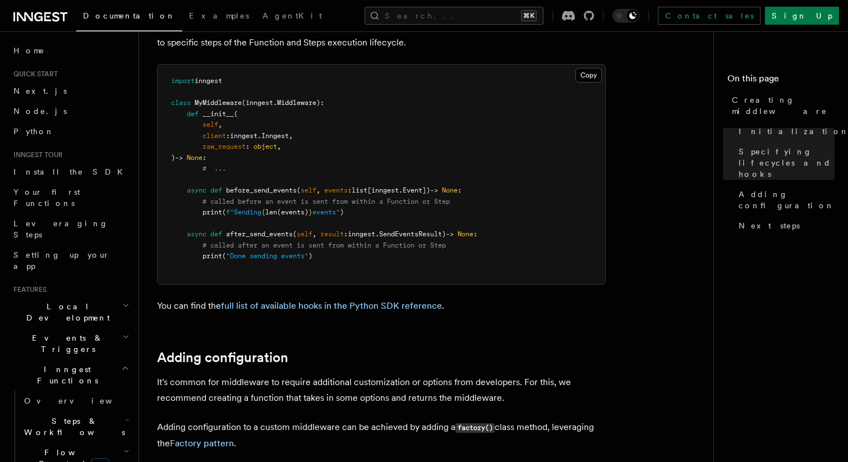
scroll to position [1095, 0]
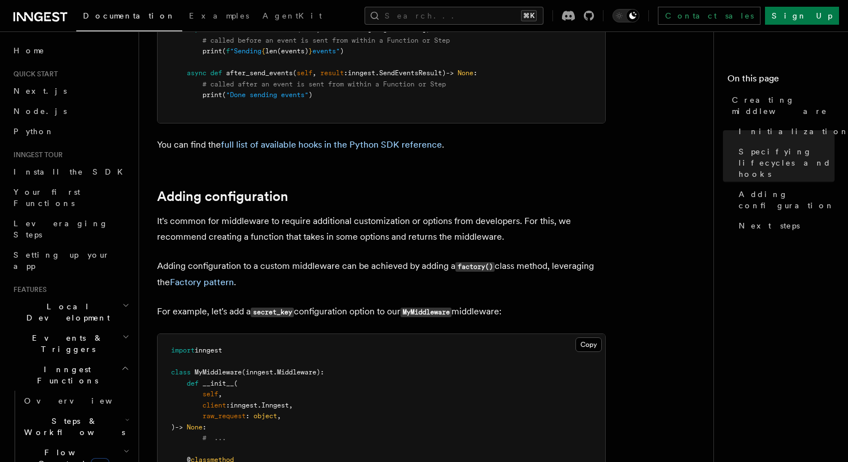
click at [291, 243] on p "It's common for middleware to require additional customization or options from …" at bounding box center [381, 228] width 449 height 31
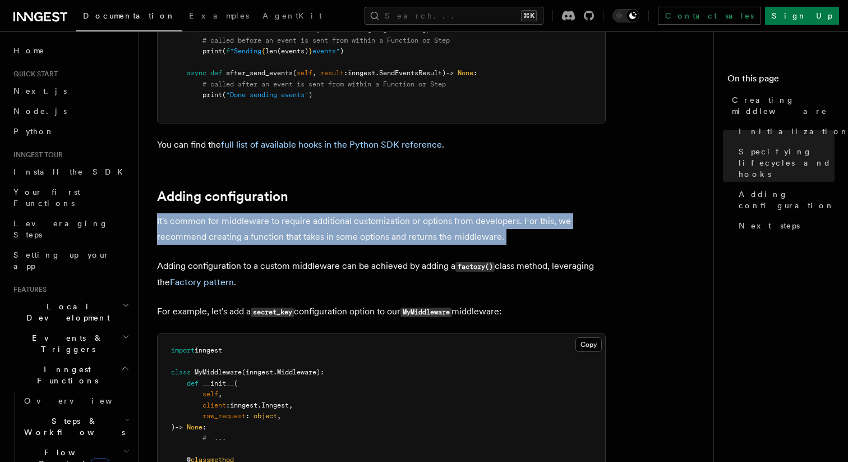
click at [291, 243] on p "It's common for middleware to require additional customization or options from …" at bounding box center [381, 228] width 449 height 31
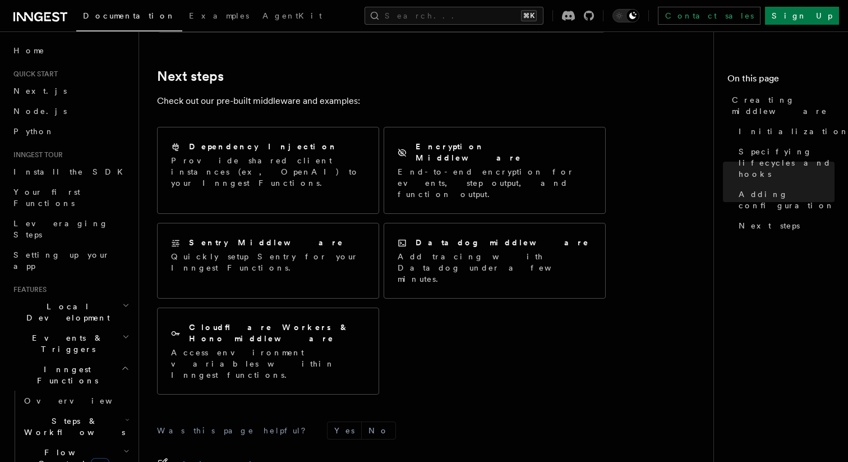
scroll to position [2066, 0]
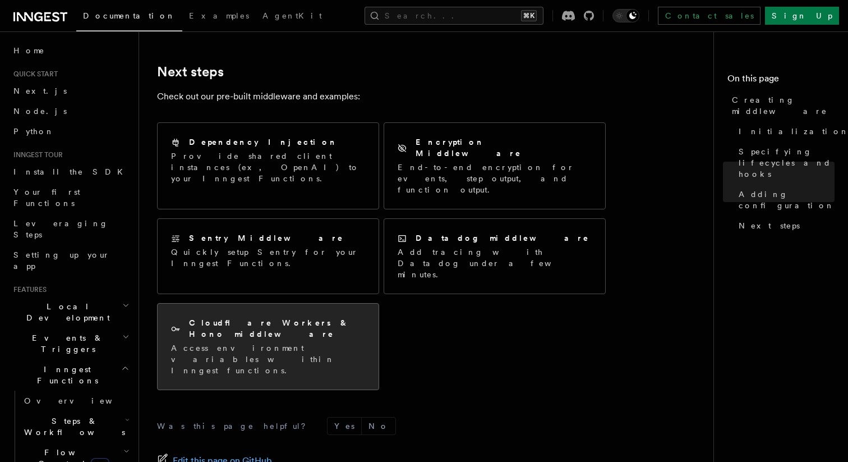
click at [332, 342] on p "Access environment variables within Inngest functions." at bounding box center [268, 359] width 194 height 34
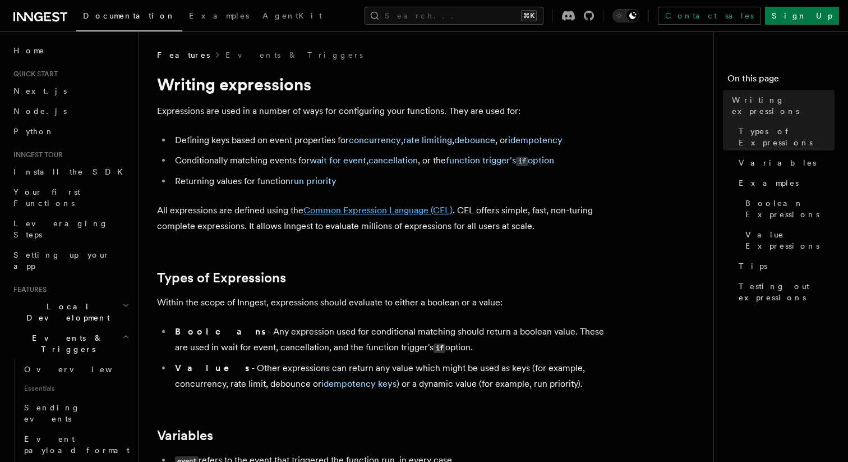
click at [363, 212] on link "Common Expression Language (CEL)" at bounding box center [378, 210] width 149 height 11
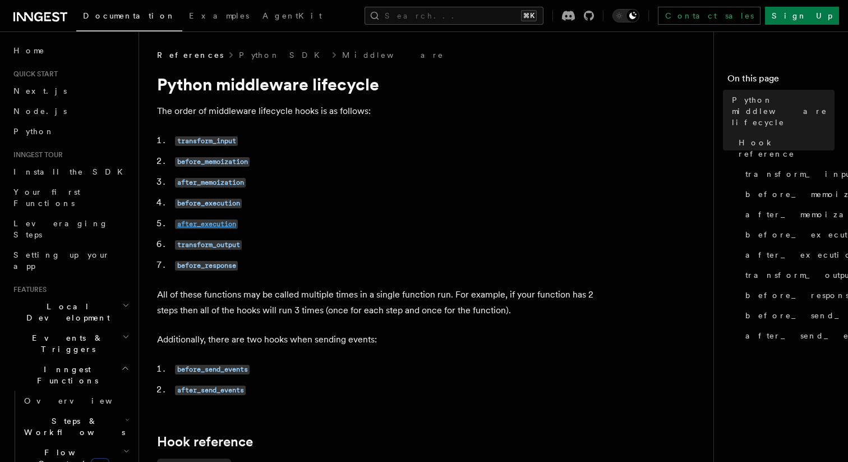
click at [215, 225] on code "after_execution" at bounding box center [206, 224] width 63 height 10
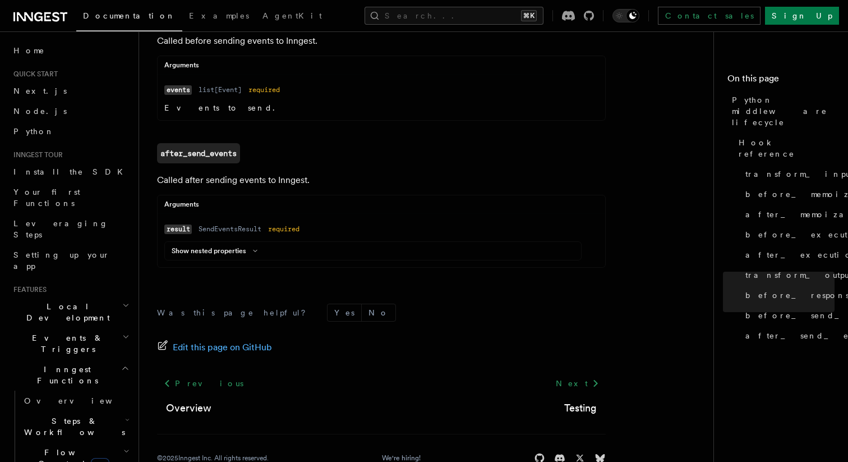
scroll to position [1259, 0]
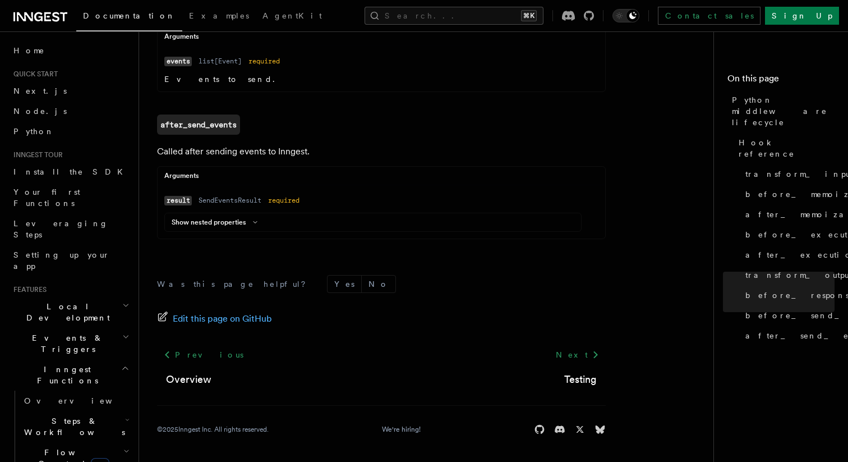
click at [600, 365] on div "Next Testing" at bounding box center [577, 365] width 57 height 43
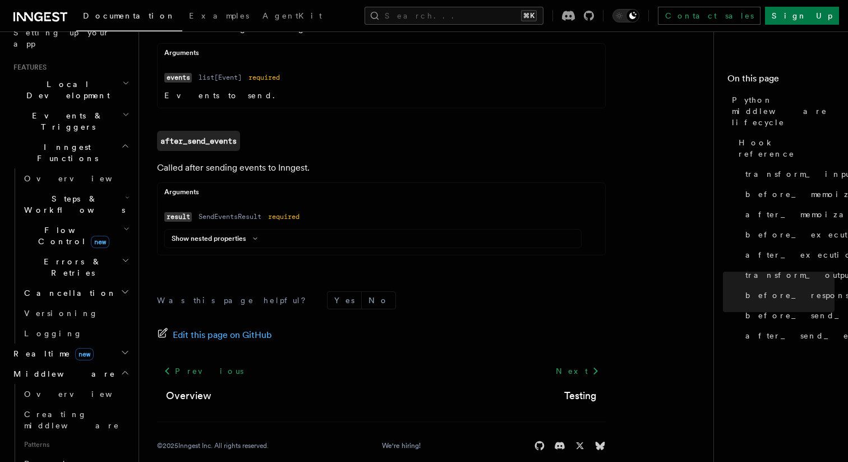
scroll to position [1220, 0]
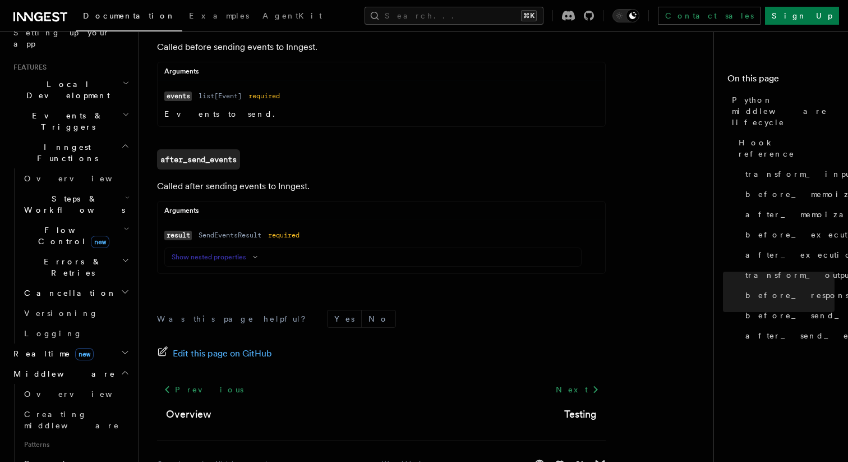
click at [249, 260] on icon at bounding box center [255, 257] width 13 height 7
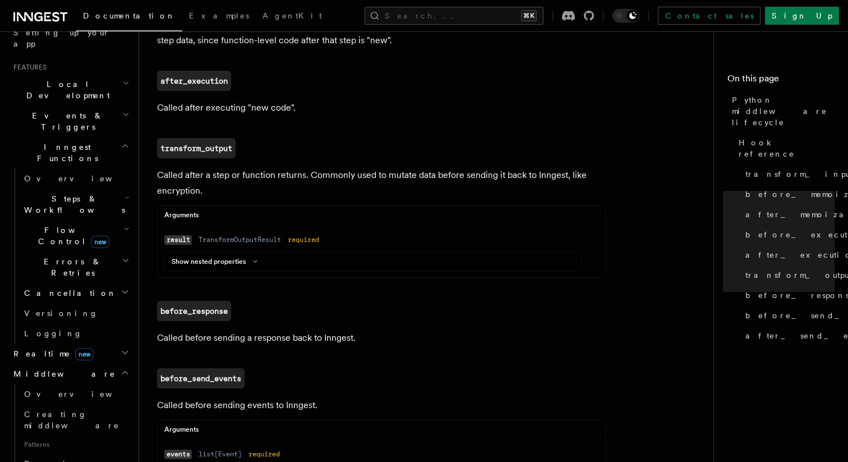
scroll to position [825, 0]
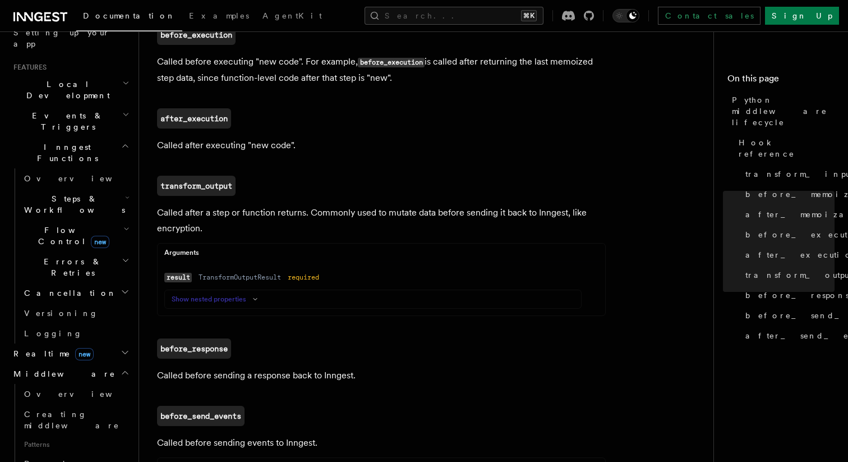
click at [228, 302] on button "Show nested properties" at bounding box center [217, 299] width 90 height 9
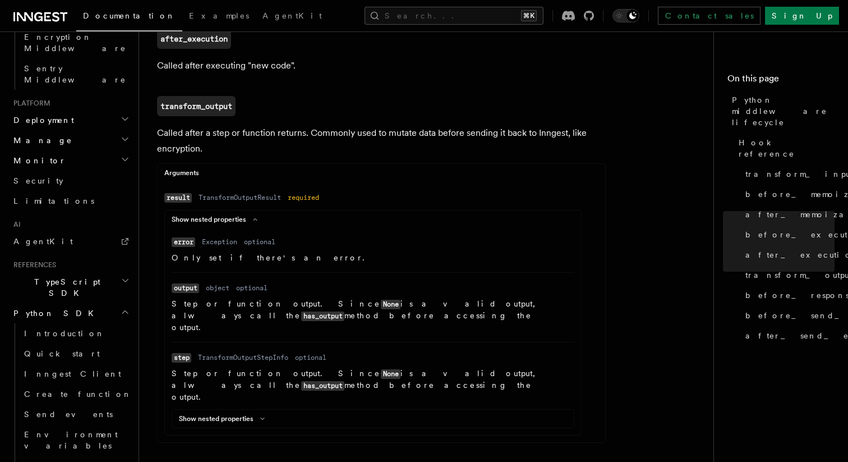
scroll to position [835, 0]
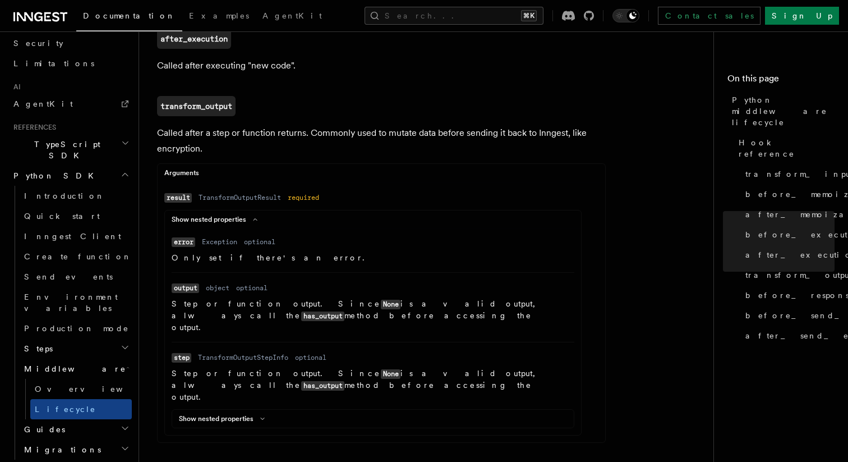
click at [78, 419] on h2 "Guides" at bounding box center [76, 429] width 112 height 20
click at [182, 7] on link "Examples" at bounding box center [218, 16] width 73 height 27
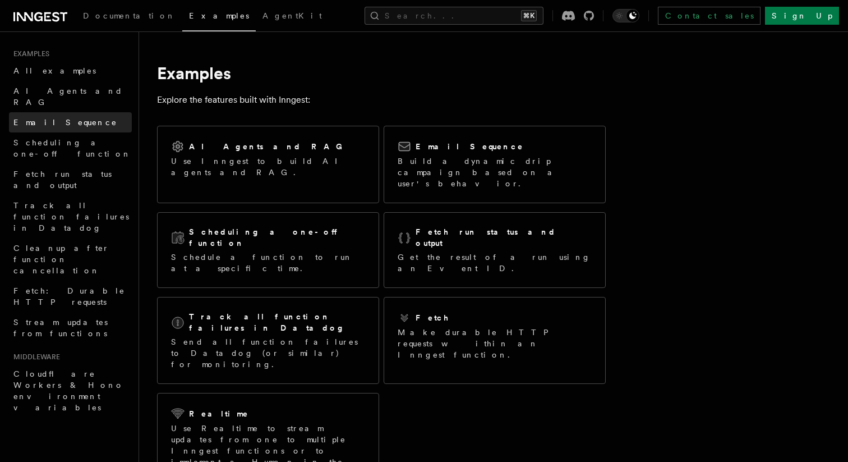
click at [66, 118] on span "Email Sequence" at bounding box center [65, 122] width 104 height 9
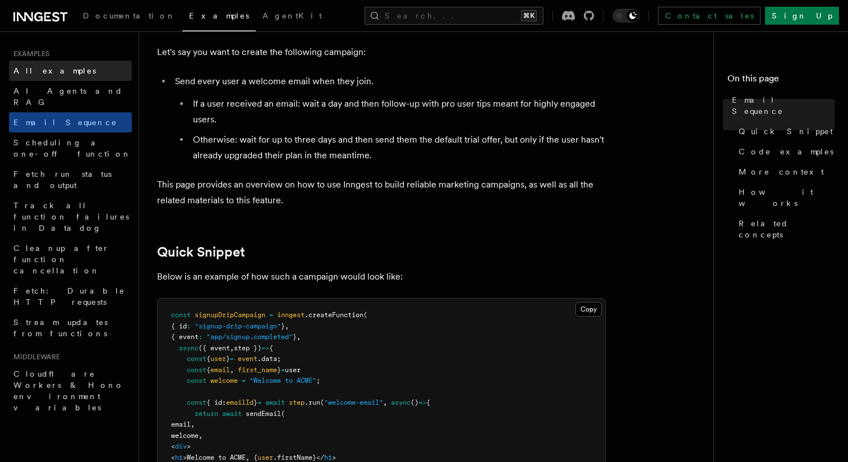
scroll to position [73, 0]
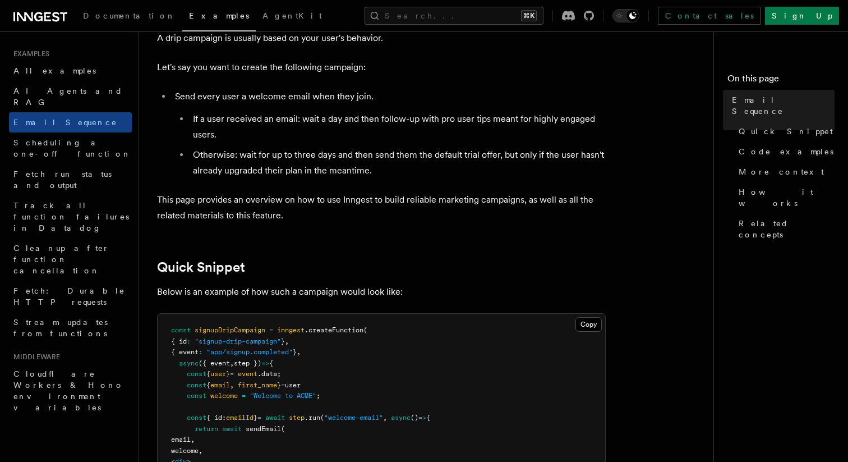
click at [61, 19] on icon at bounding box center [40, 16] width 54 height 13
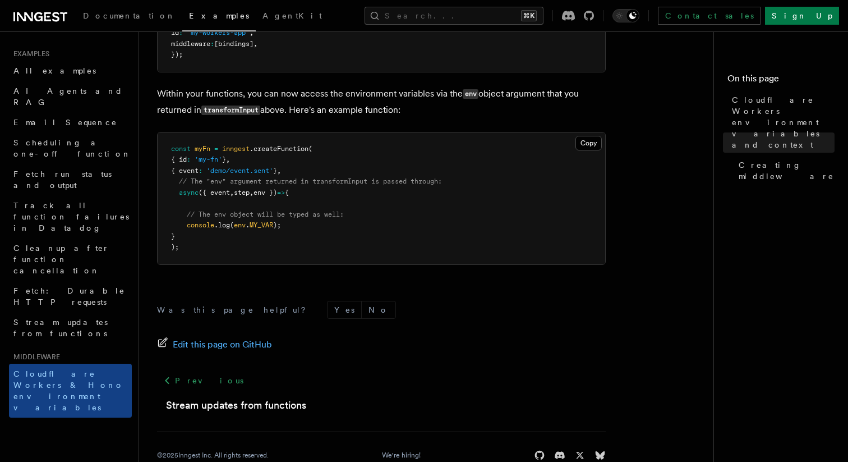
scroll to position [676, 0]
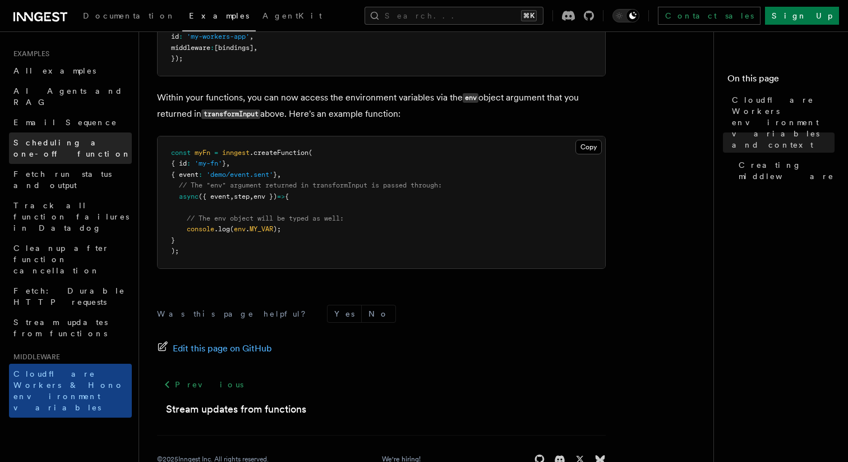
click at [81, 138] on span "Scheduling a one-off function" at bounding box center [72, 148] width 118 height 20
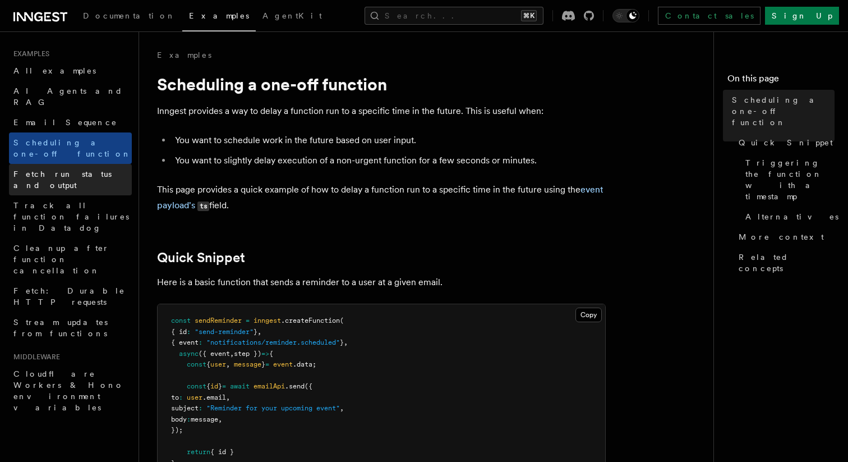
click at [88, 169] on span "Fetch run status and output" at bounding box center [62, 179] width 98 height 20
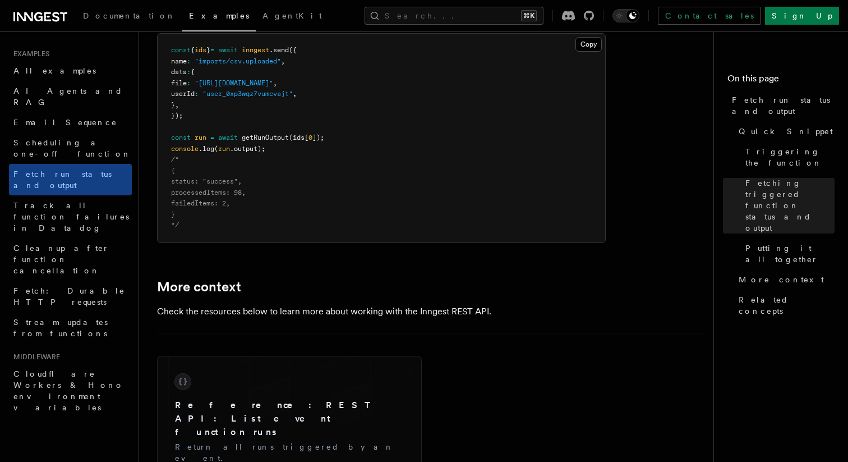
scroll to position [1739, 0]
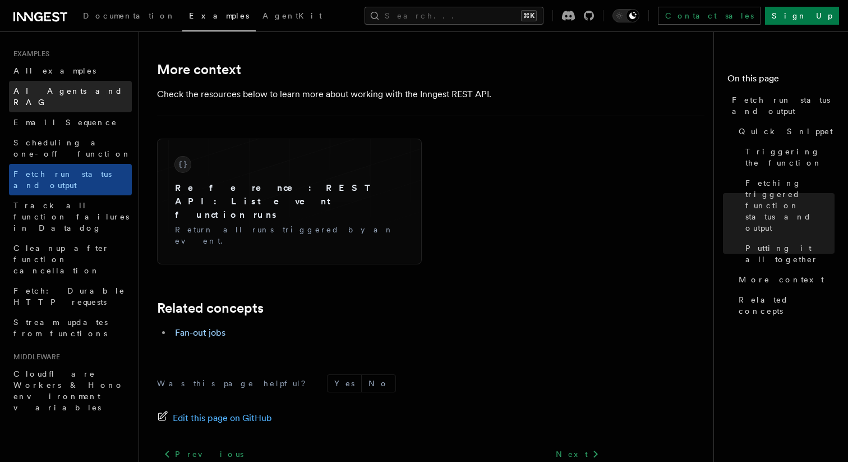
click at [70, 96] on link "AI Agents and RAG" at bounding box center [70, 96] width 123 height 31
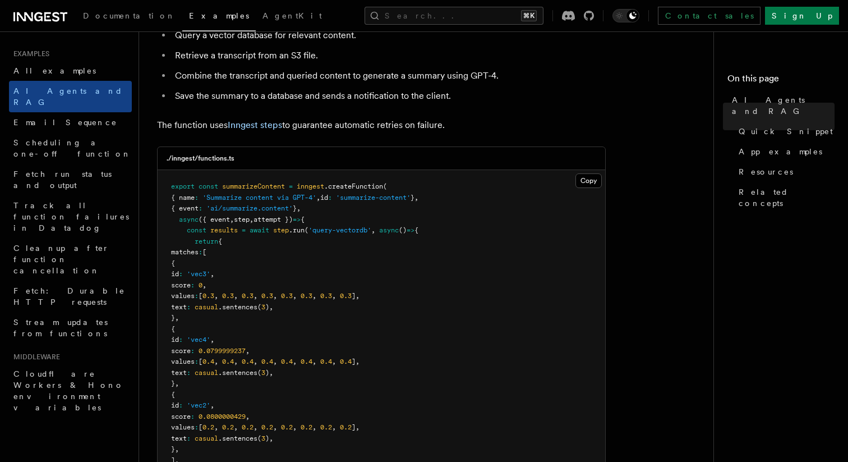
scroll to position [273, 0]
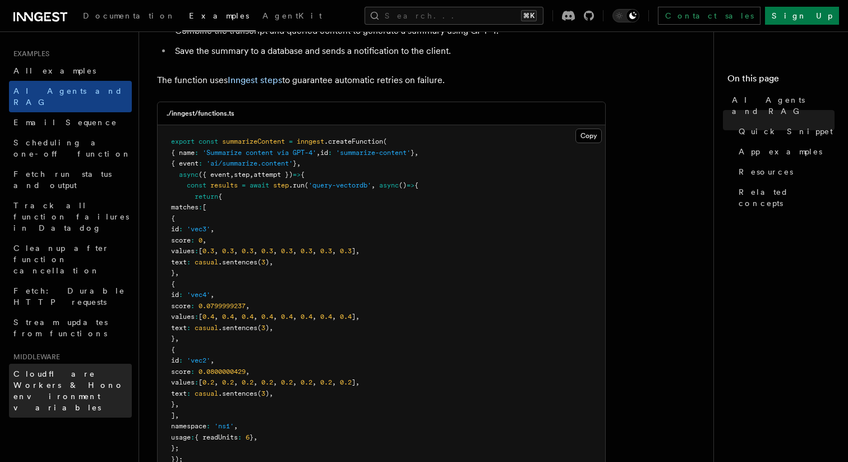
click at [88, 369] on span "Cloudflare Workers & Hono environment variables" at bounding box center [68, 390] width 111 height 43
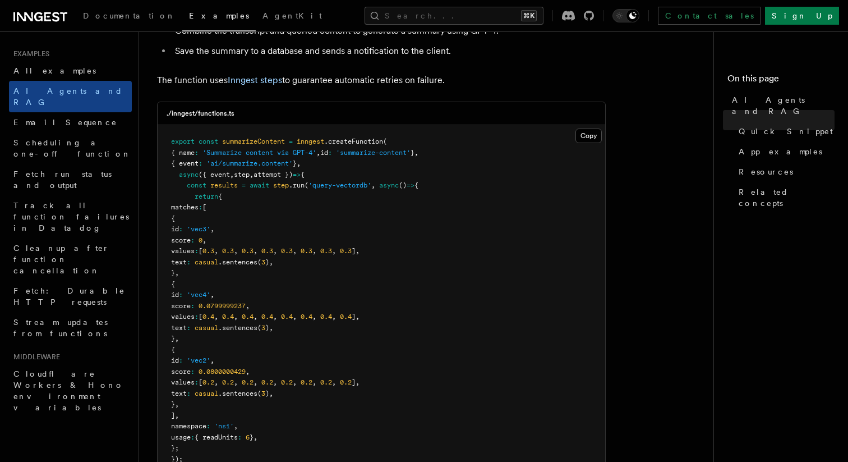
scroll to position [1739, 0]
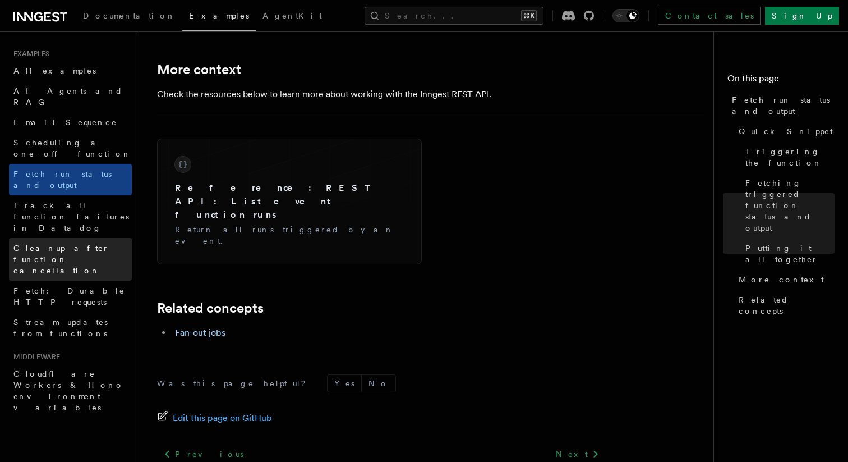
click at [59, 238] on link "Cleanup after function cancellation" at bounding box center [70, 259] width 123 height 43
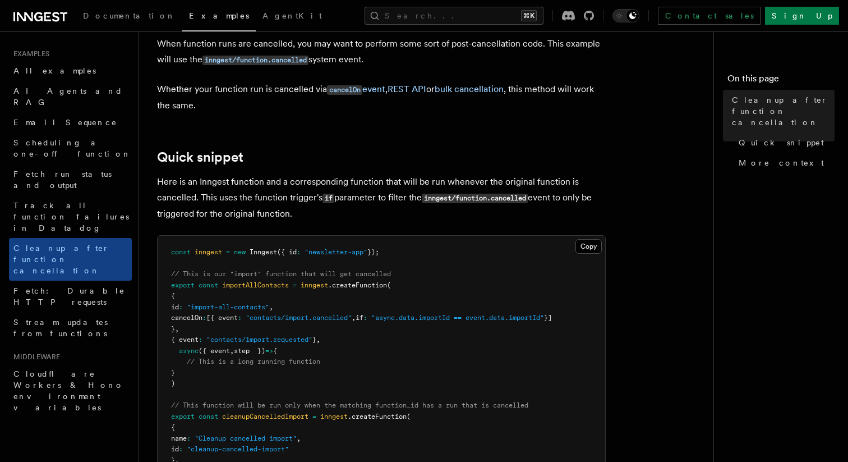
scroll to position [161, 0]
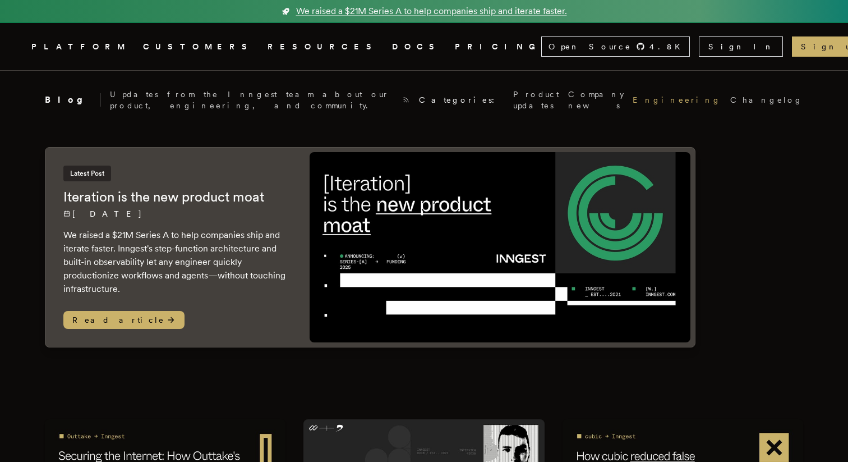
click at [633, 95] on link "Engineering" at bounding box center [677, 99] width 89 height 11
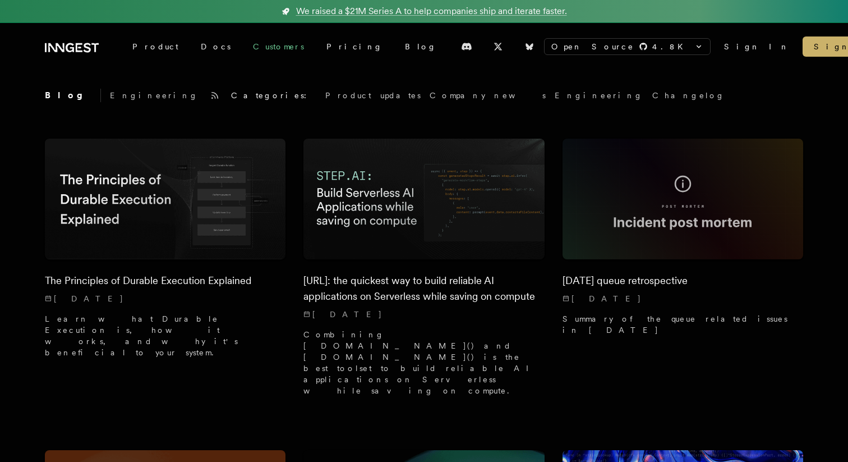
click at [247, 43] on link "Customers" at bounding box center [278, 46] width 73 height 20
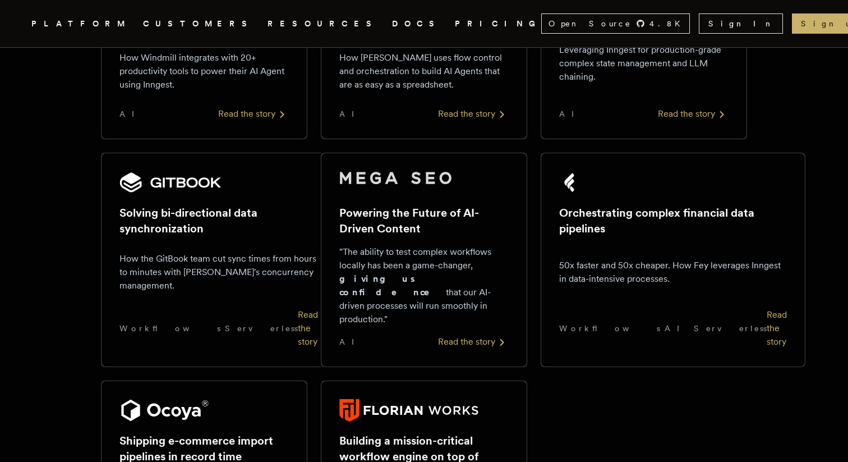
scroll to position [797, 0]
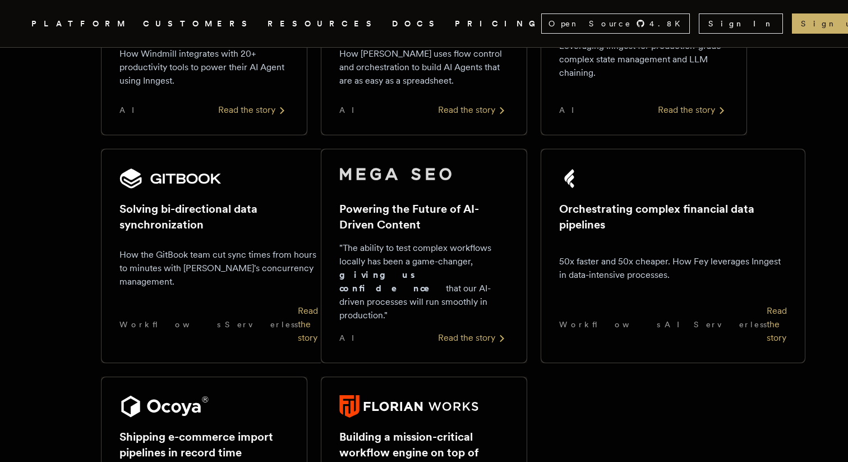
click at [767, 311] on div "Read the story" at bounding box center [777, 324] width 20 height 40
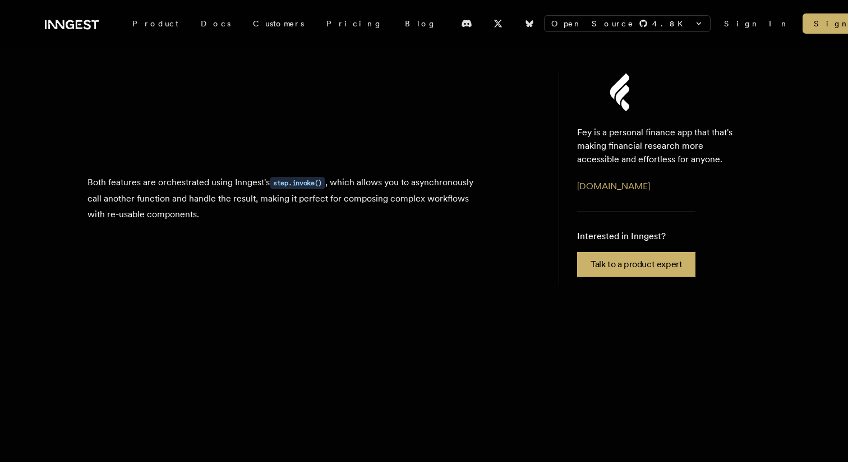
scroll to position [2226, 0]
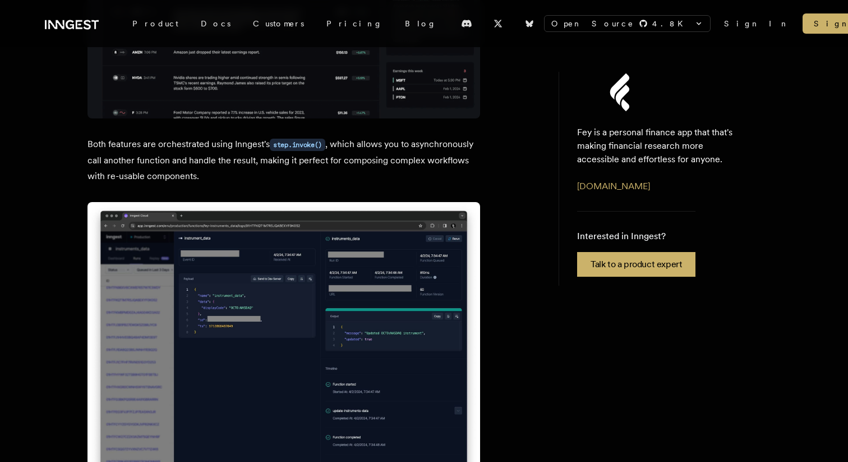
drag, startPoint x: 189, startPoint y: 325, endPoint x: 373, endPoint y: 352, distance: 186.0
drag, startPoint x: 384, startPoint y: 353, endPoint x: 104, endPoint y: 324, distance: 280.9
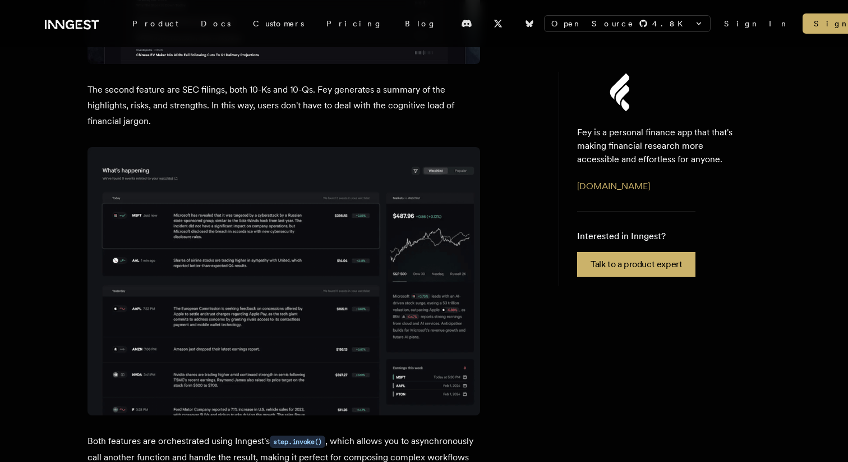
scroll to position [1537, 0]
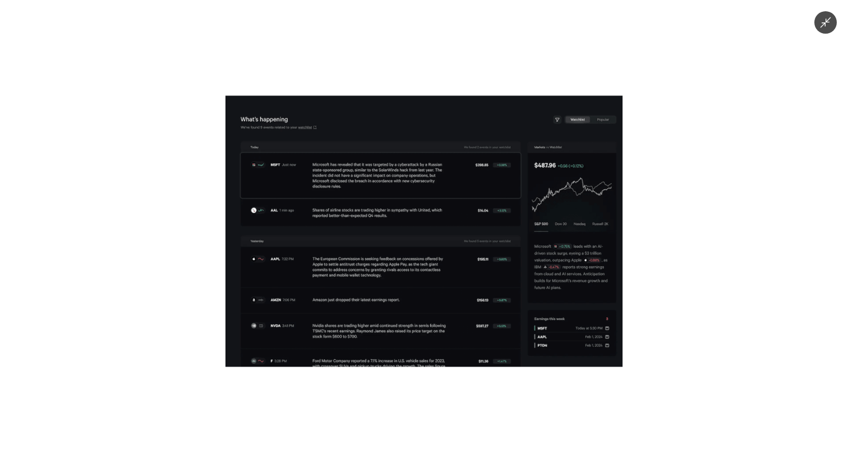
click at [392, 258] on img at bounding box center [424, 230] width 397 height 271
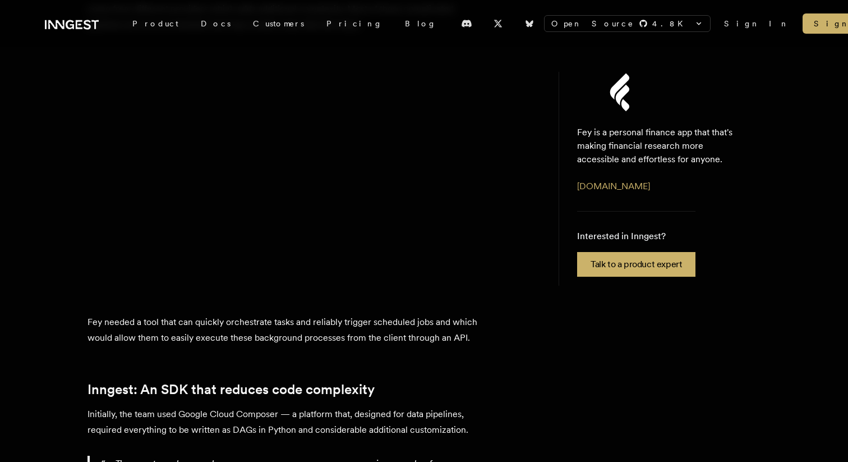
scroll to position [0, 0]
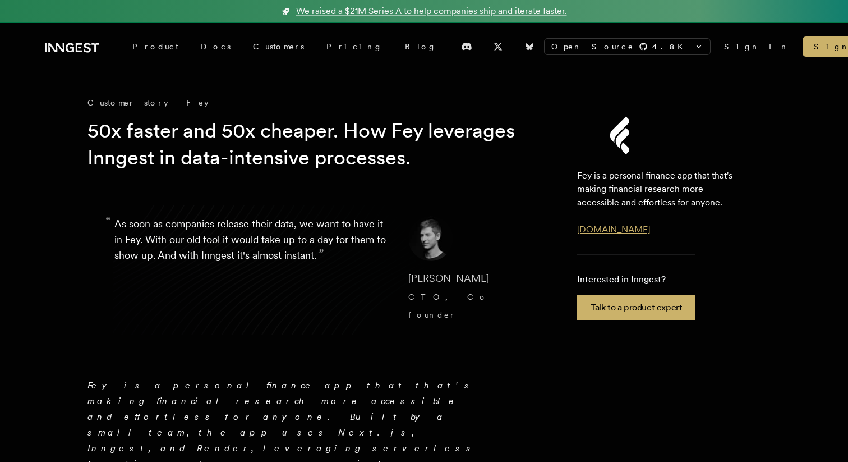
click at [620, 225] on link "www.feyapp.com" at bounding box center [613, 229] width 73 height 11
click at [511, 10] on span "We raised a $21M Series A to help companies ship and iterate faster." at bounding box center [431, 10] width 271 height 13
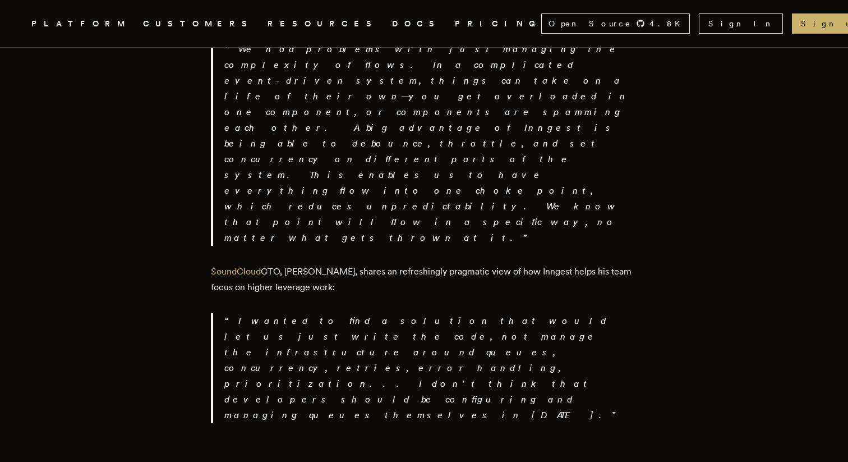
scroll to position [1941, 0]
